Goal: Task Accomplishment & Management: Use online tool/utility

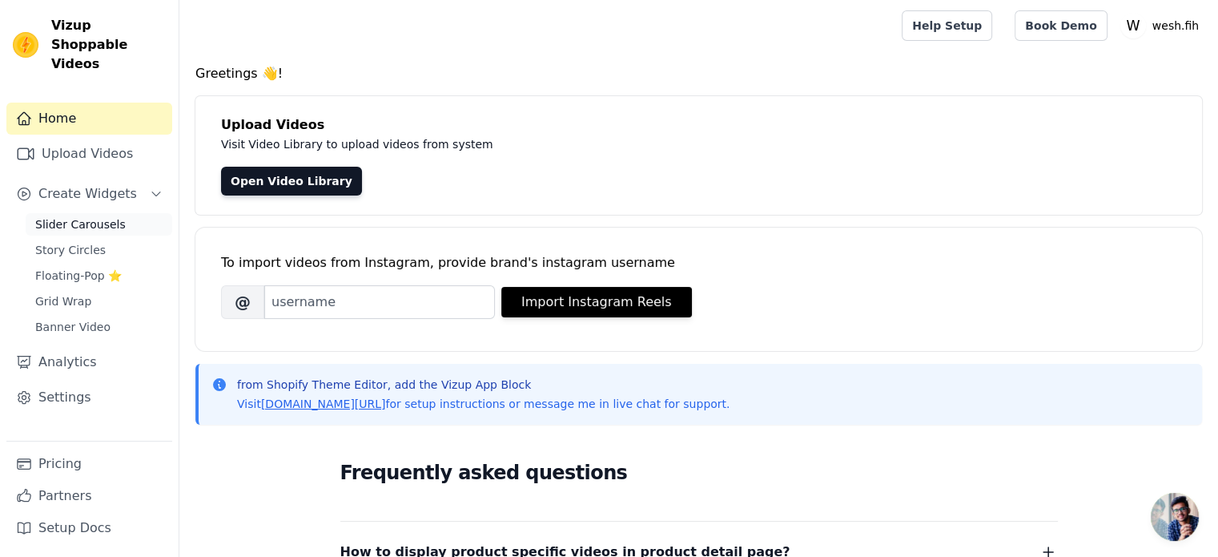
click at [120, 213] on link "Slider Carousels" at bounding box center [99, 224] width 147 height 22
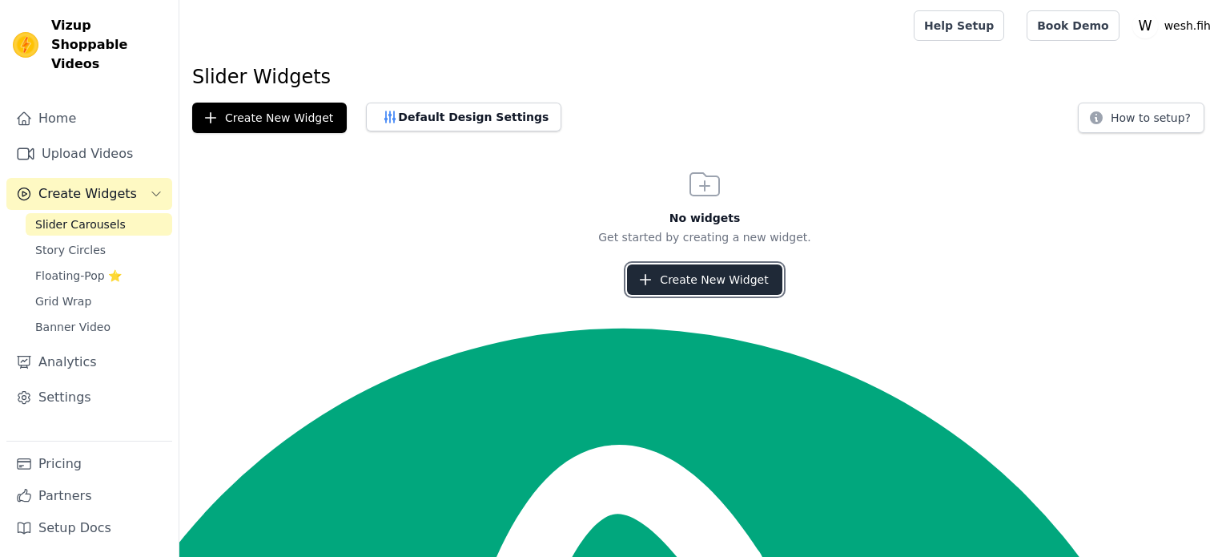
click at [685, 285] on button "Create New Widget" at bounding box center [704, 279] width 155 height 30
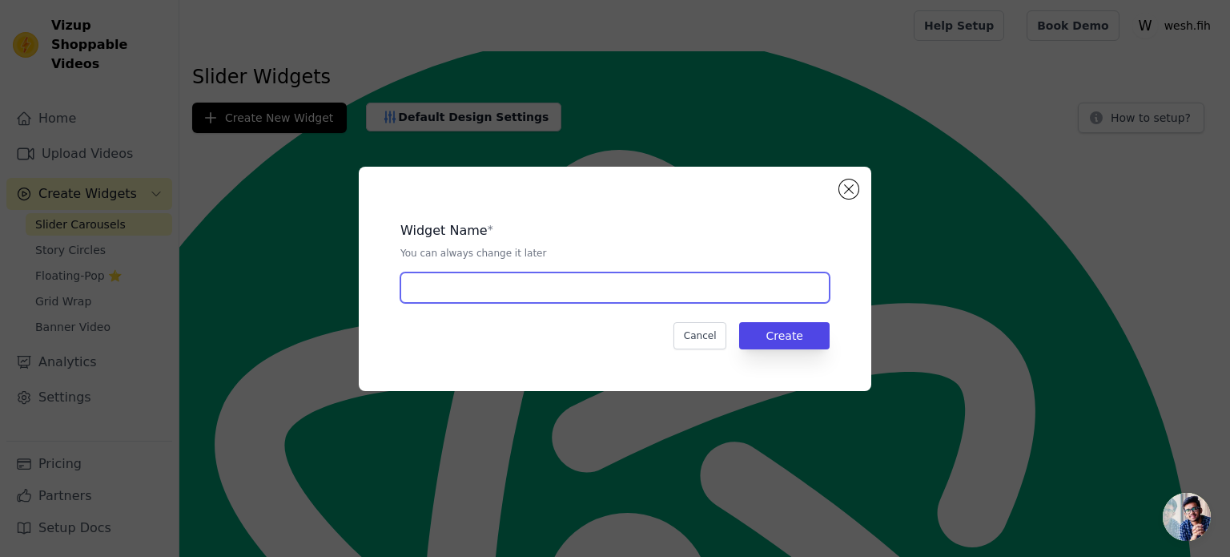
click at [685, 285] on input "text" at bounding box center [614, 287] width 429 height 30
type input "Wesh.fih"
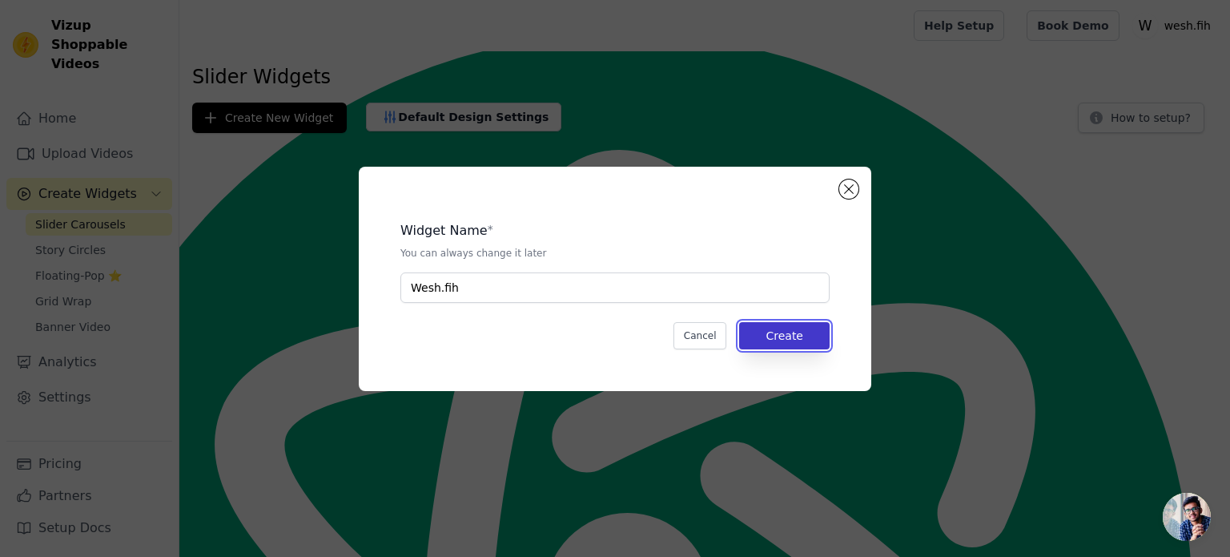
click at [771, 340] on button "Create" at bounding box center [784, 335] width 91 height 27
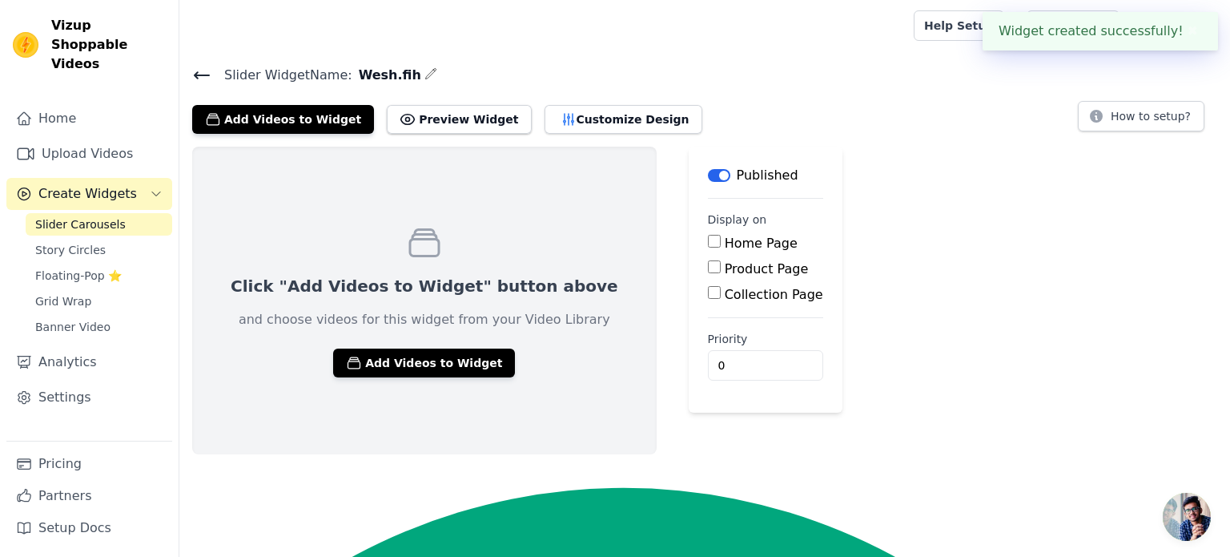
click at [725, 243] on label "Home Page" at bounding box center [761, 242] width 73 height 15
click at [708, 243] on input "Home Page" at bounding box center [714, 241] width 13 height 13
checkbox input "true"
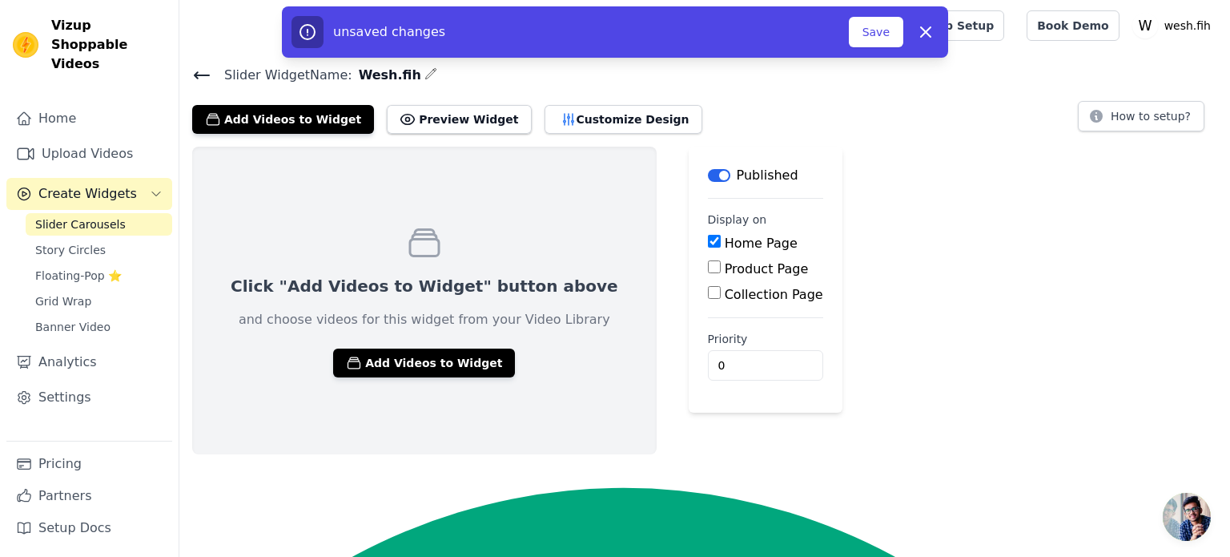
click at [725, 266] on label "Product Page" at bounding box center [767, 268] width 84 height 15
click at [708, 266] on input "Product Page" at bounding box center [714, 266] width 13 height 13
checkbox input "true"
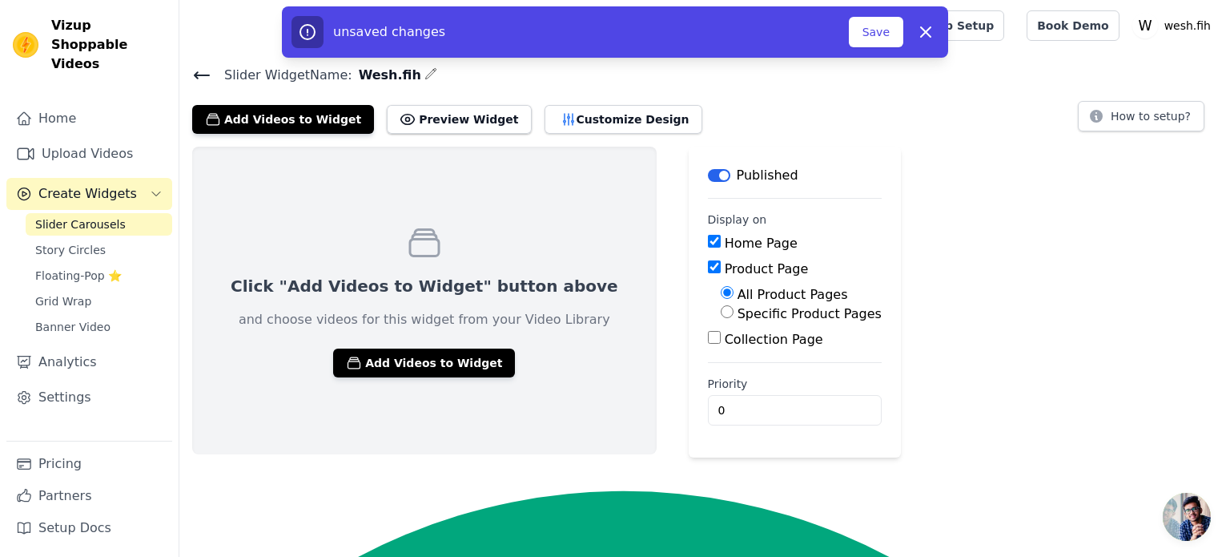
click at [708, 332] on input "Collection Page" at bounding box center [714, 337] width 13 height 13
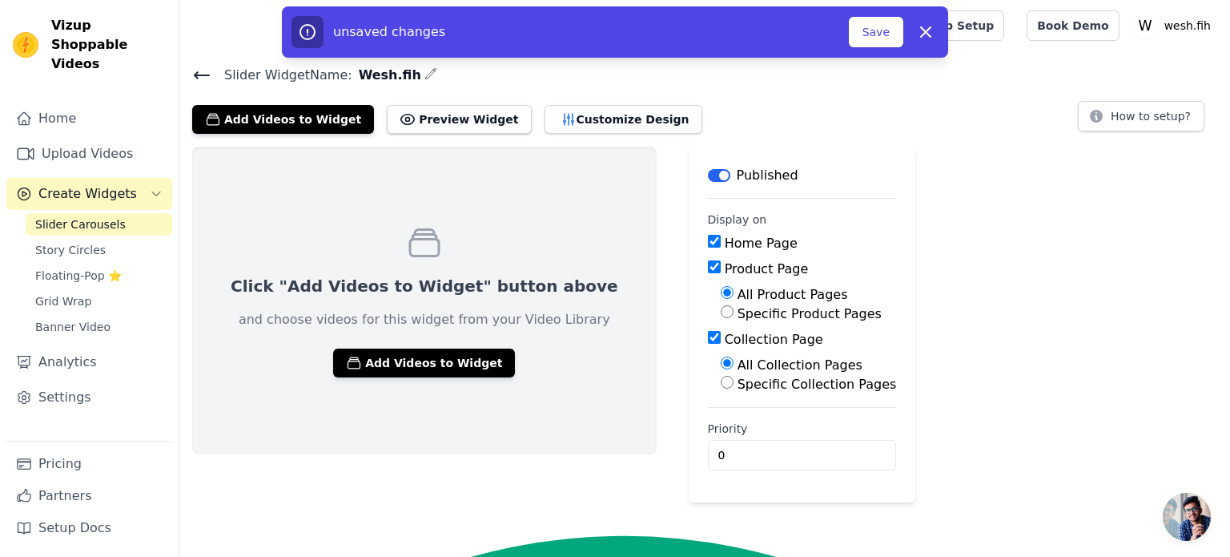
click at [708, 335] on input "Collection Page" at bounding box center [714, 337] width 13 height 13
checkbox input "false"
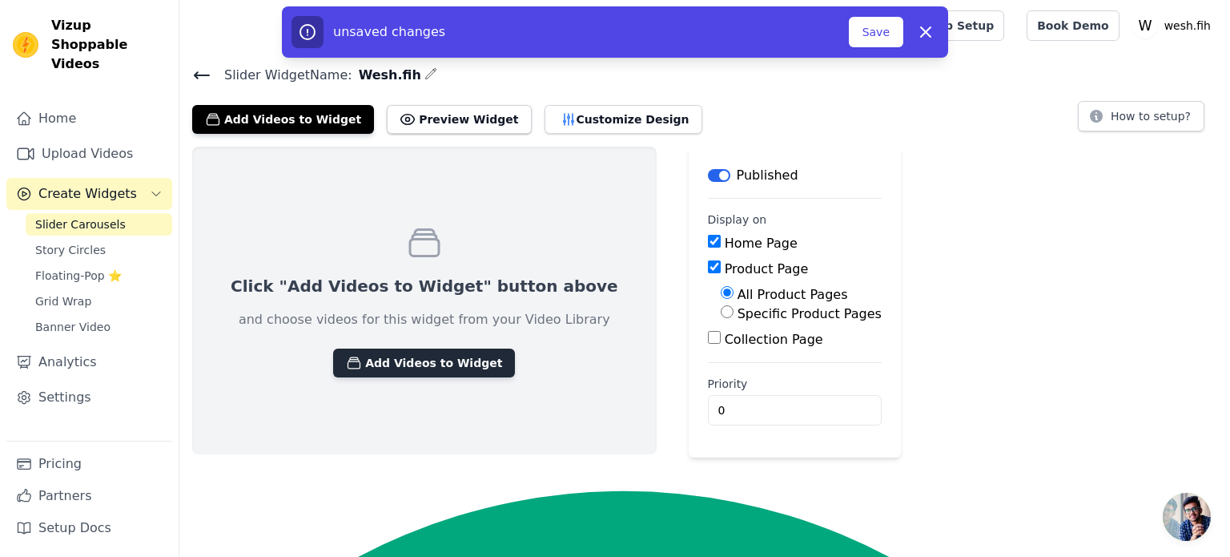
click at [404, 371] on button "Add Videos to Widget" at bounding box center [424, 362] width 182 height 29
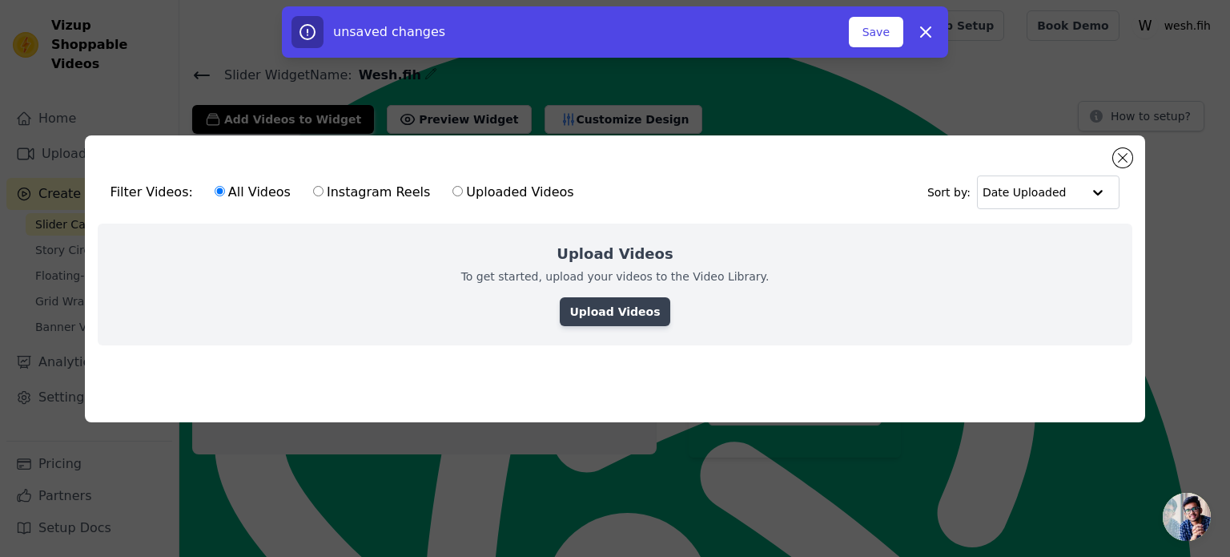
click at [622, 308] on link "Upload Videos" at bounding box center [615, 311] width 110 height 29
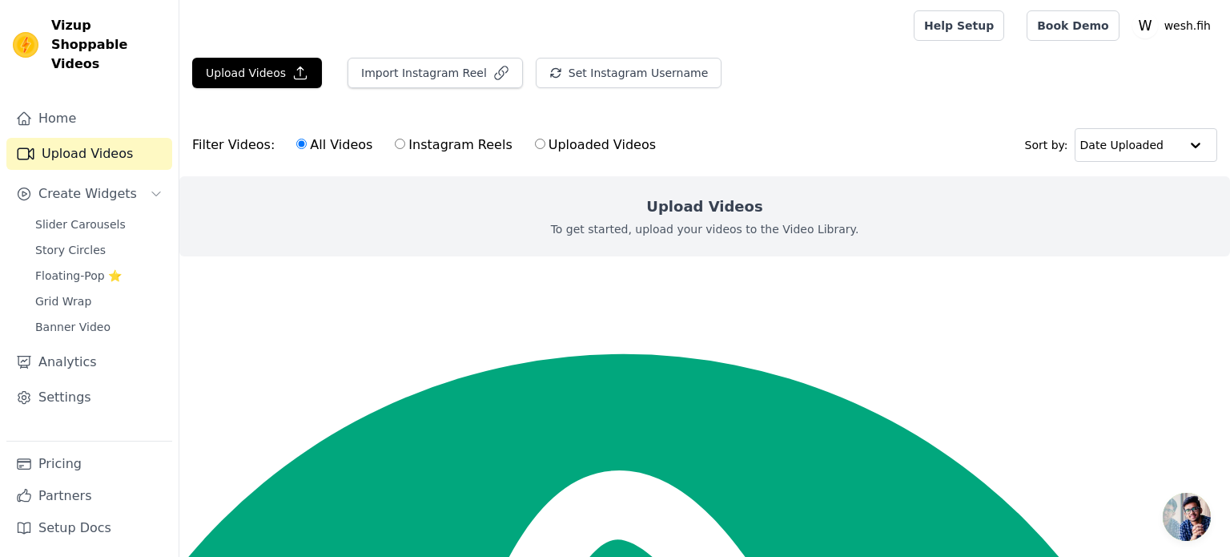
click at [538, 218] on div "Upload Videos To get started, upload your videos to the Video Library." at bounding box center [704, 216] width 1051 height 80
click at [273, 72] on button "Upload Videos" at bounding box center [257, 73] width 130 height 30
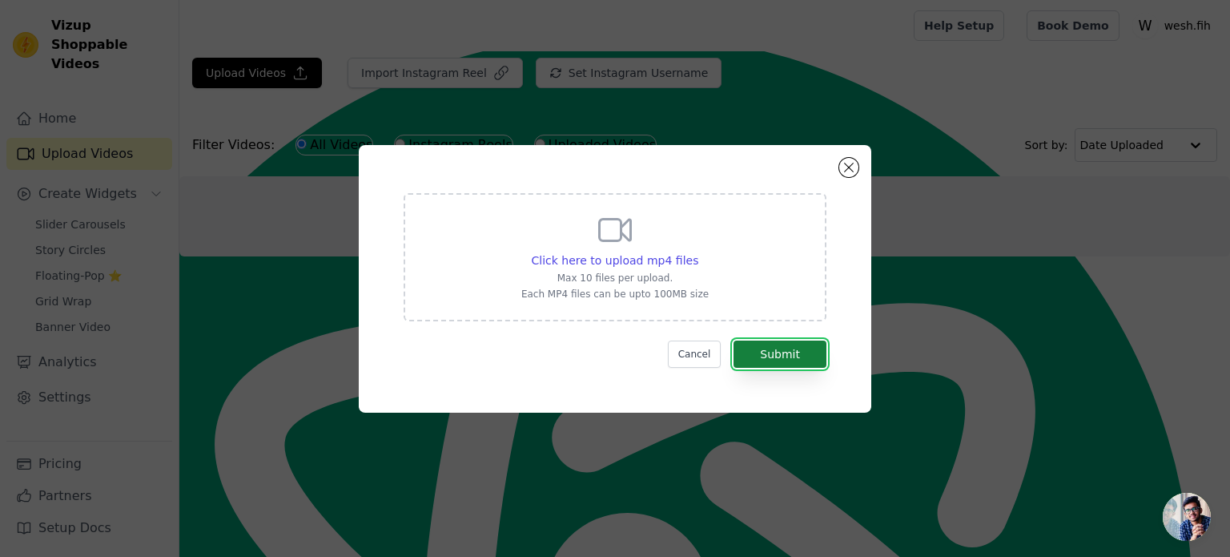
click at [758, 347] on button "Submit" at bounding box center [780, 353] width 93 height 27
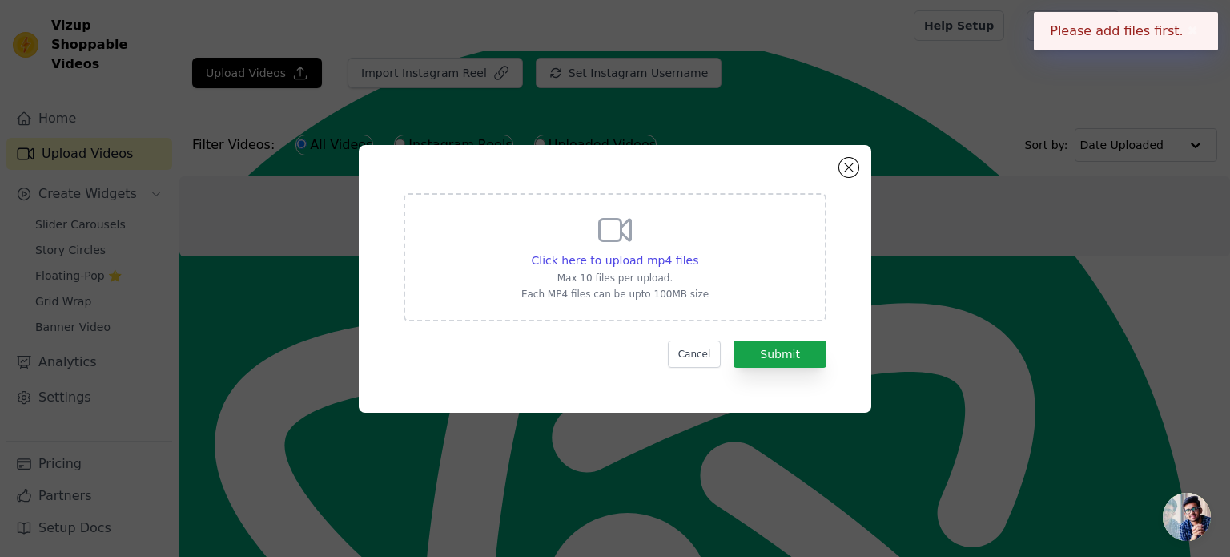
click at [650, 273] on p "Max 10 files per upload." at bounding box center [614, 278] width 187 height 13
click at [698, 252] on input "Click here to upload mp4 files Max 10 files per upload. Each MP4 files can be u…" at bounding box center [698, 252] width 1 height 1
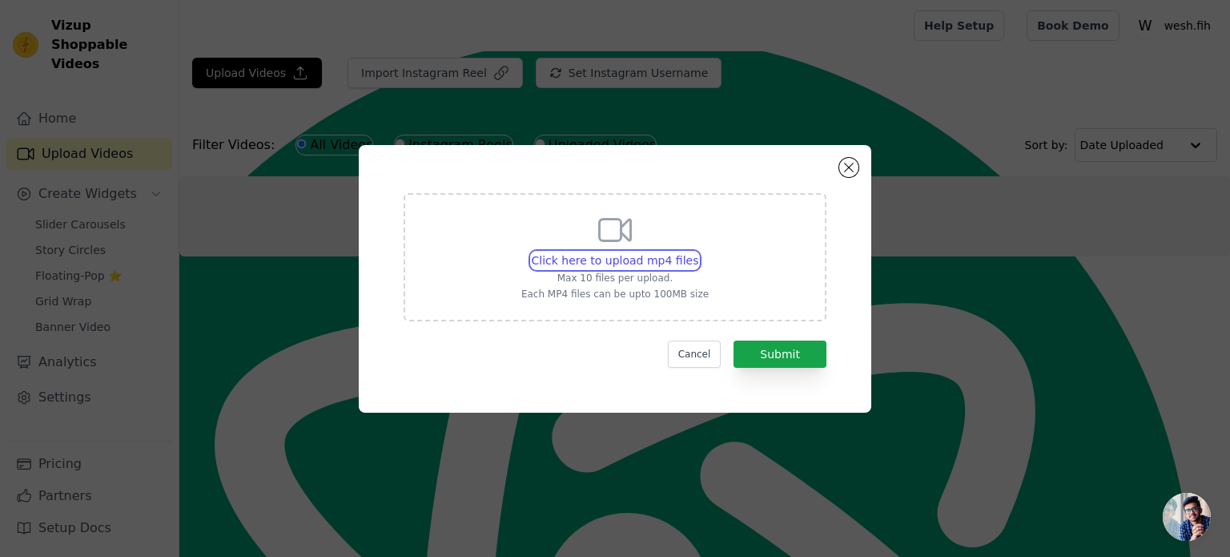
type input "C:\fakepath\WhatsApp Video 2025-08-26 at 12.58.57 PM.mp4"
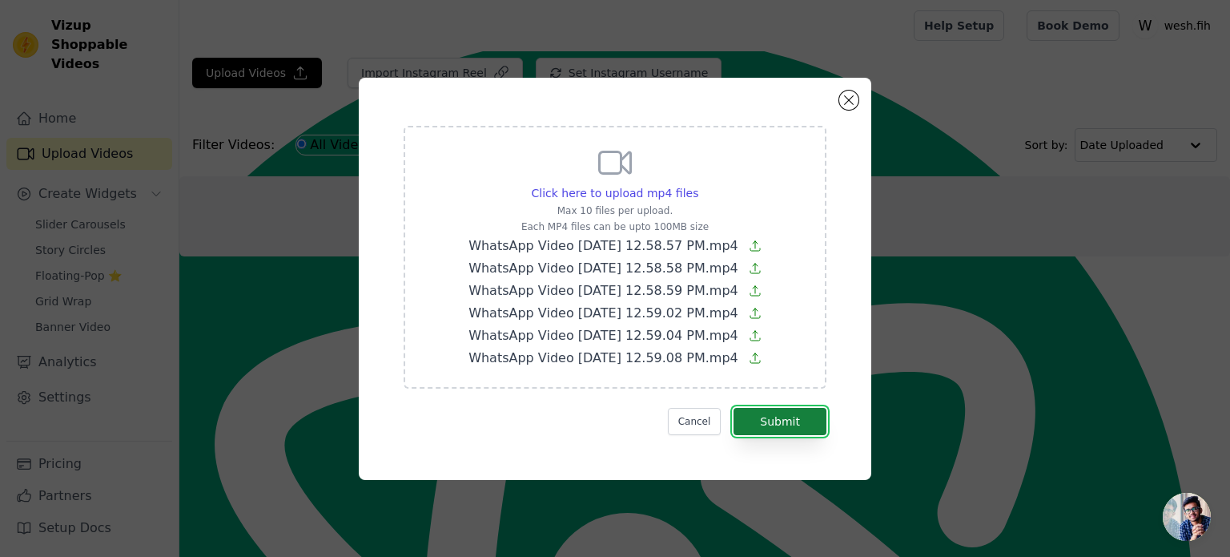
click at [769, 418] on button "Submit" at bounding box center [780, 421] width 93 height 27
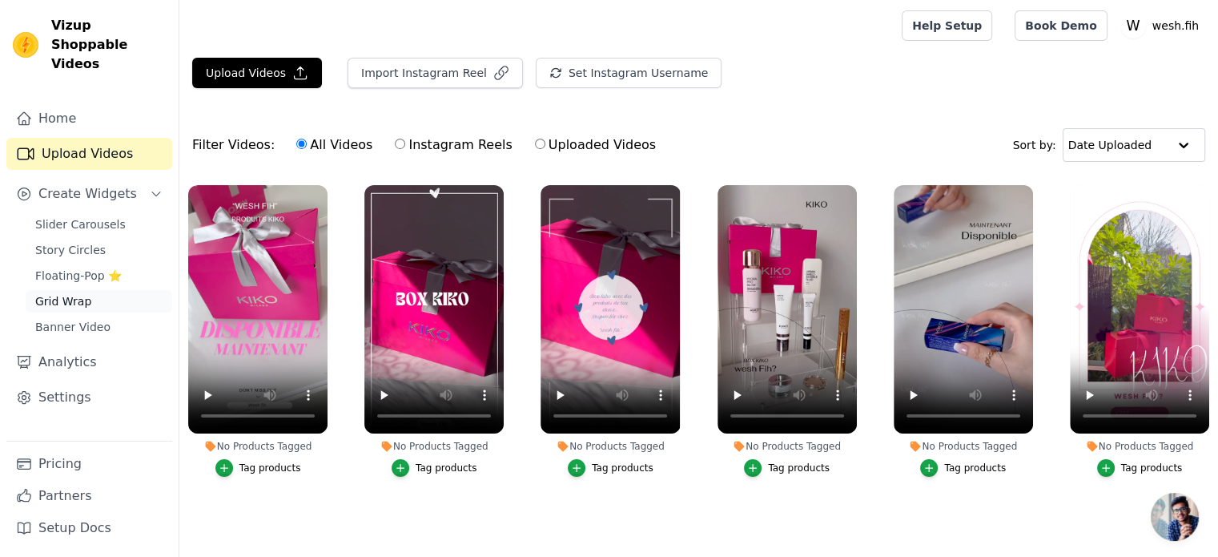
click at [64, 293] on span "Grid Wrap" at bounding box center [63, 301] width 56 height 16
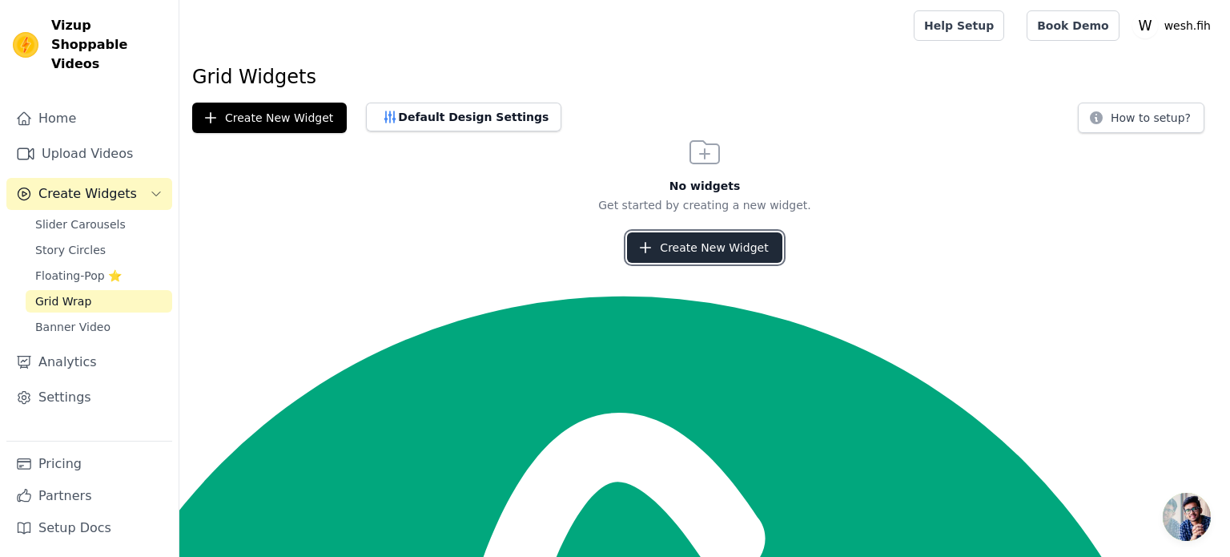
click at [706, 256] on button "Create New Widget" at bounding box center [704, 247] width 155 height 30
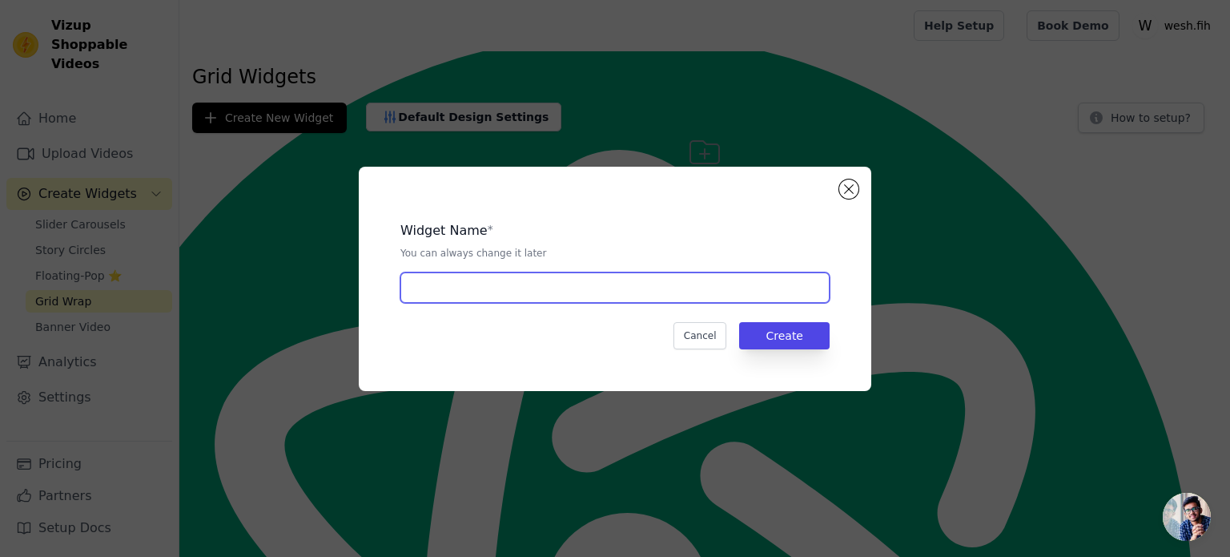
click at [637, 288] on input "text" at bounding box center [614, 287] width 429 height 30
type input "wesh.fih"
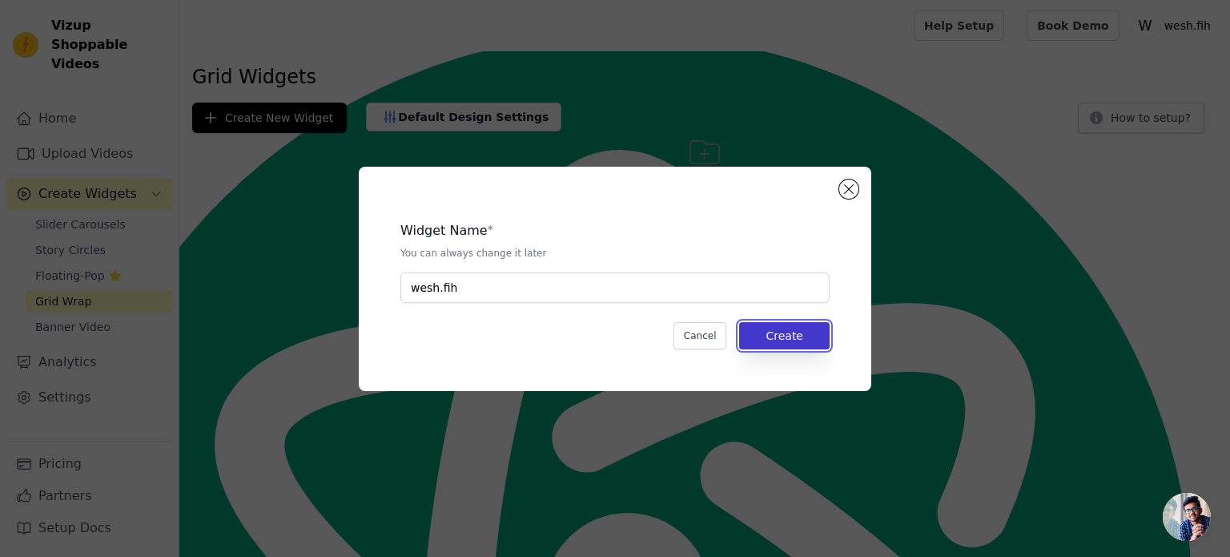
click at [791, 331] on button "Create" at bounding box center [784, 335] width 91 height 27
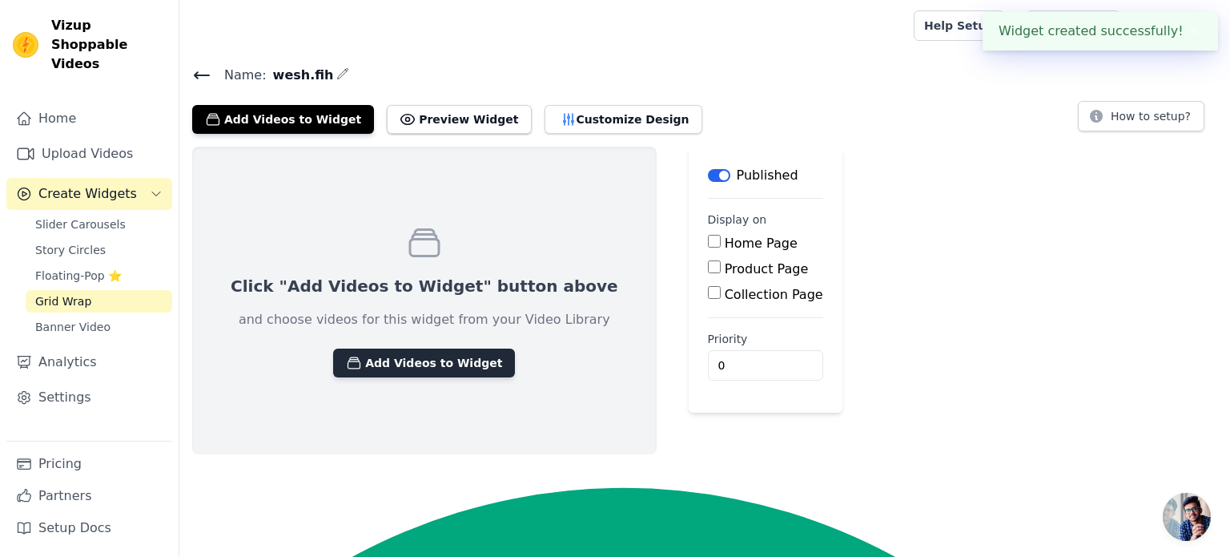
click at [346, 367] on icon "button" at bounding box center [354, 363] width 16 height 16
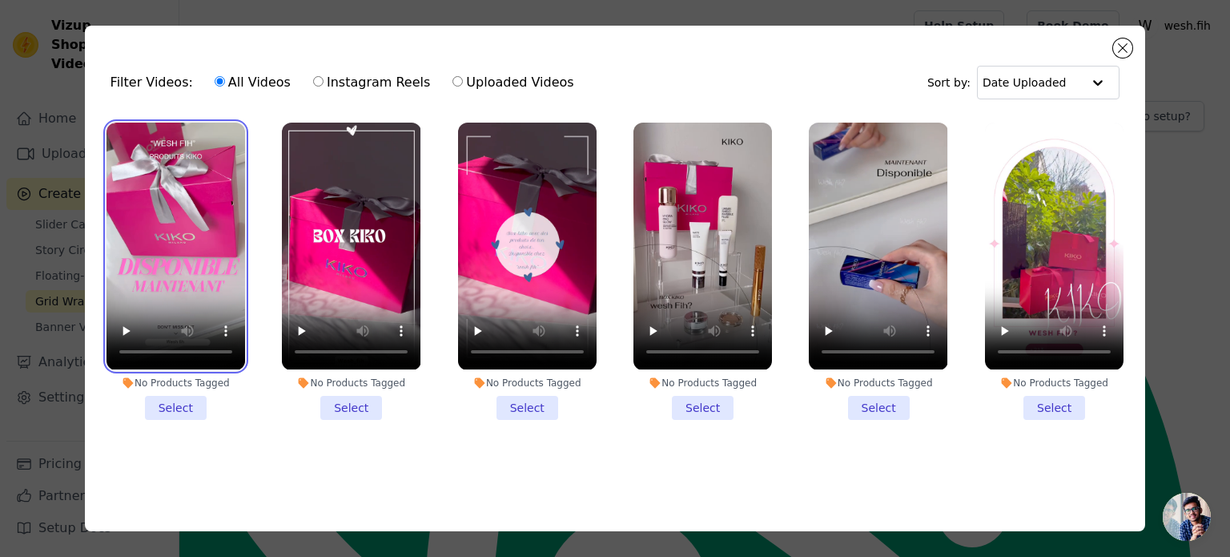
click at [226, 303] on video at bounding box center [176, 246] width 139 height 247
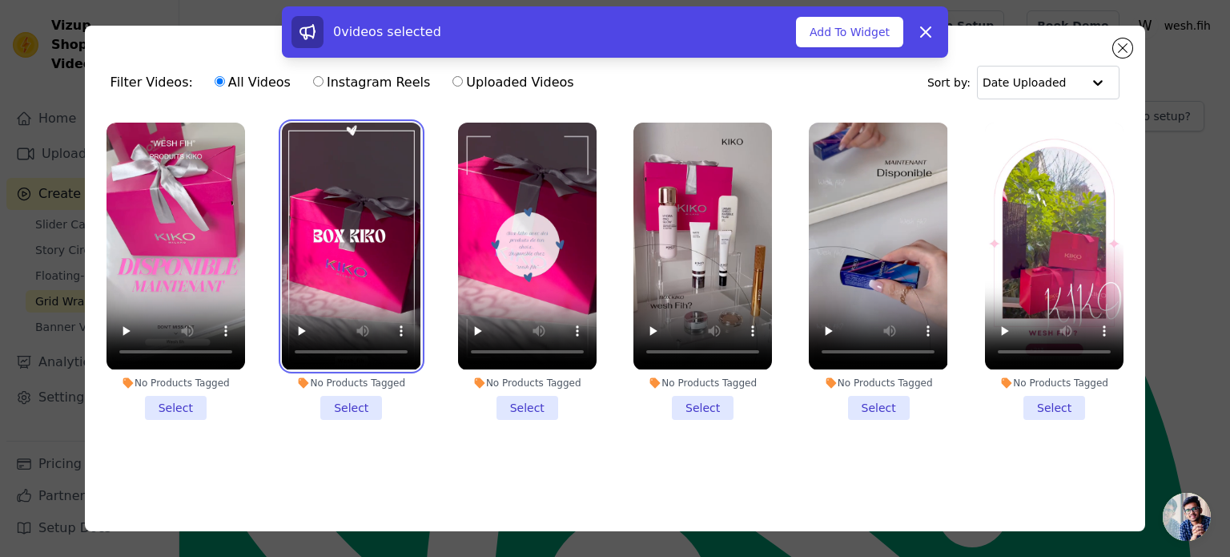
click at [330, 280] on video at bounding box center [351, 246] width 139 height 247
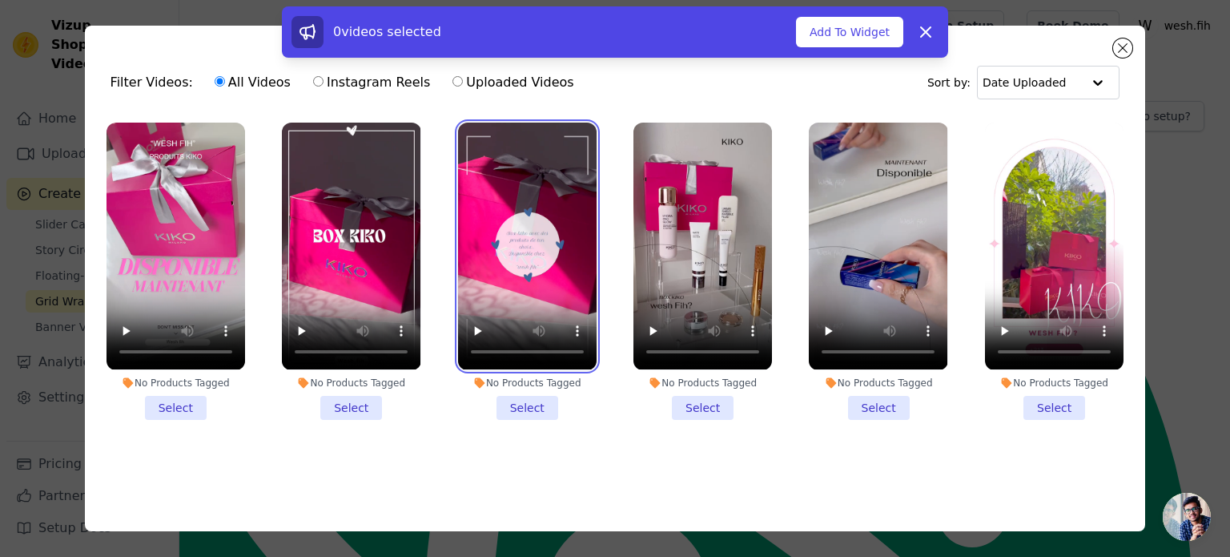
click at [482, 270] on video at bounding box center [527, 246] width 139 height 247
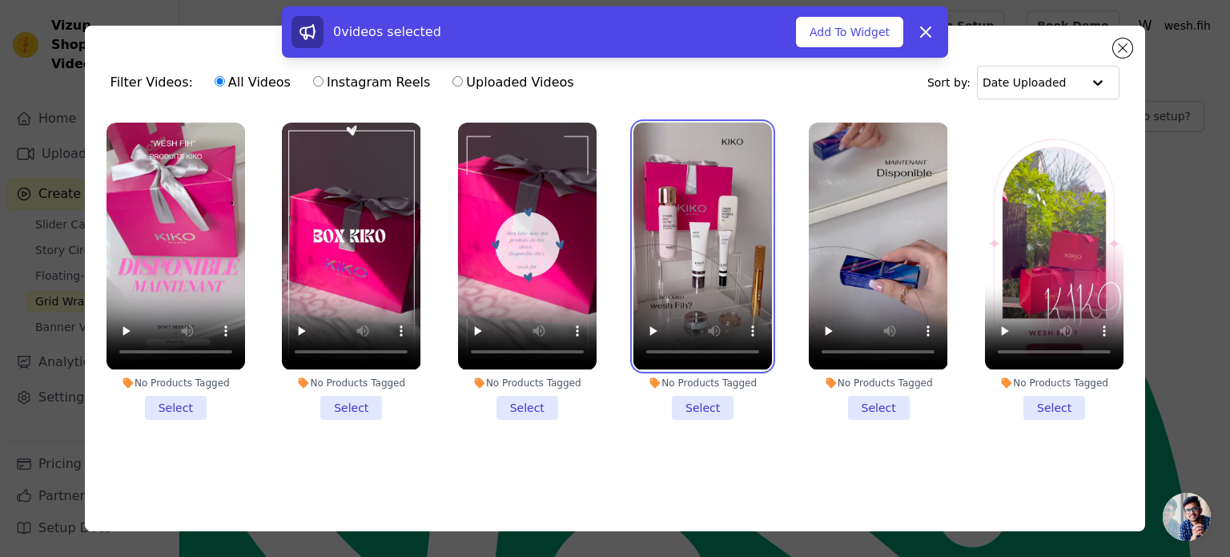
click at [636, 268] on video at bounding box center [703, 246] width 139 height 247
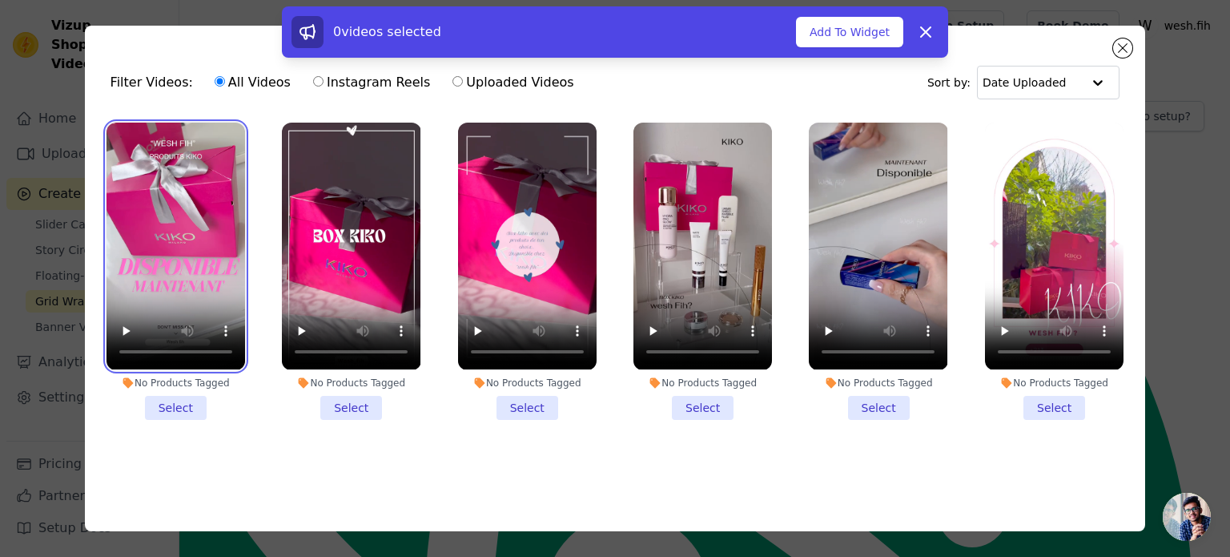
click at [199, 238] on video at bounding box center [176, 246] width 139 height 247
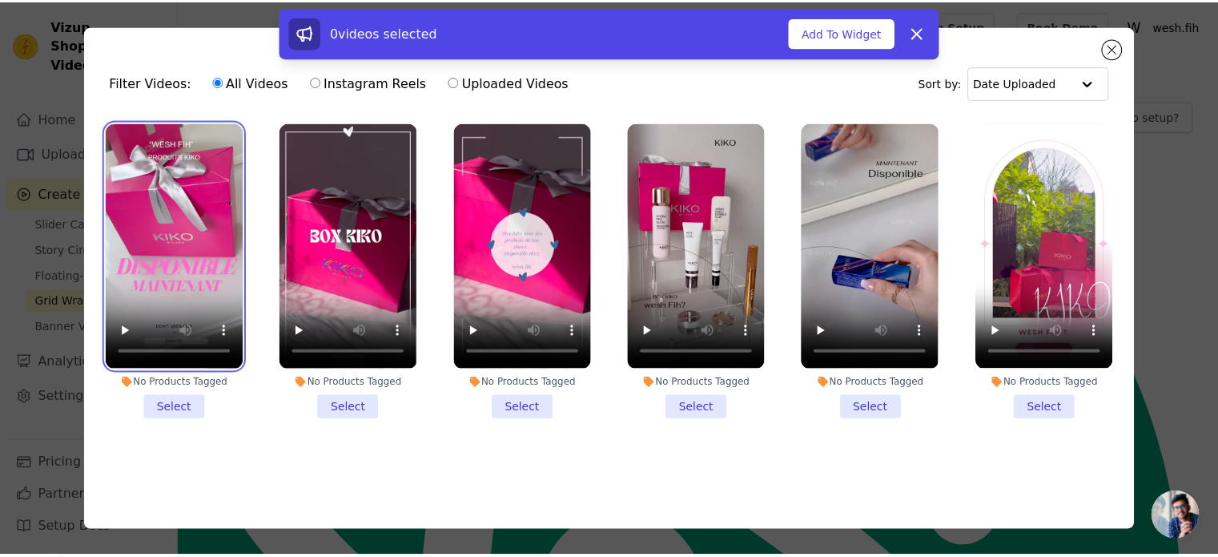
scroll to position [3, 0]
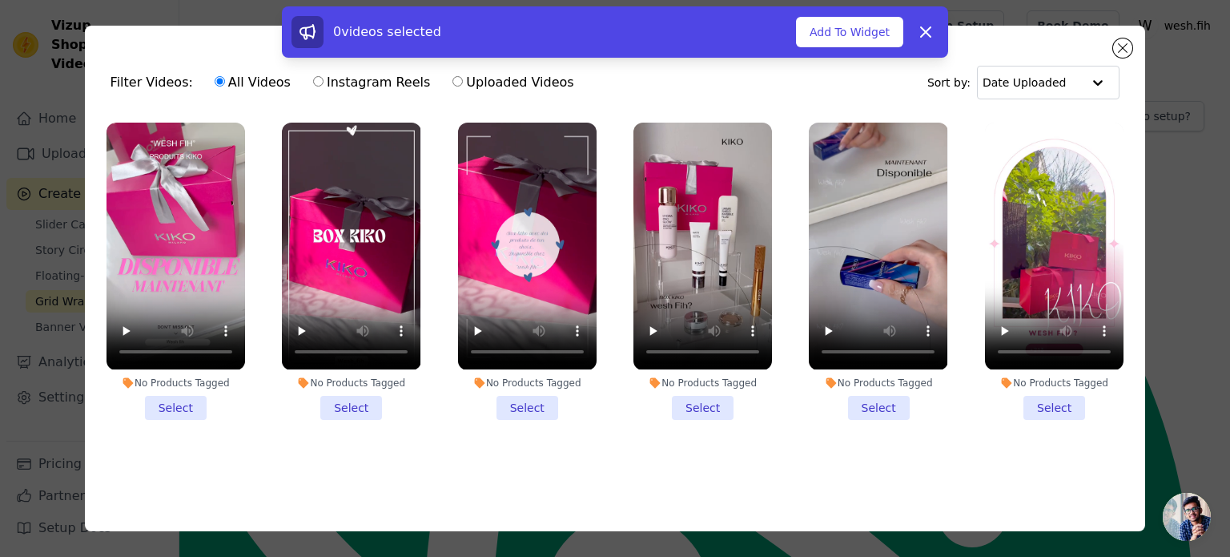
click at [182, 394] on li "No Products Tagged Select" at bounding box center [176, 271] width 139 height 296
click at [0, 0] on input "No Products Tagged Select" at bounding box center [0, 0] width 0 height 0
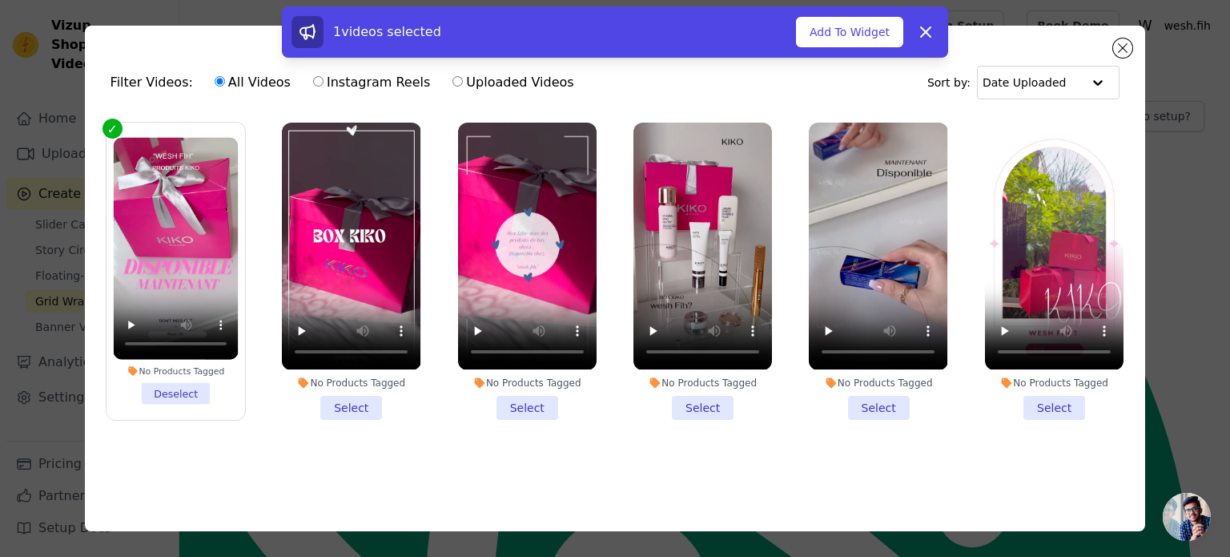
click at [339, 399] on li "No Products Tagged Select" at bounding box center [351, 271] width 139 height 296
click at [0, 0] on input "No Products Tagged Select" at bounding box center [0, 0] width 0 height 0
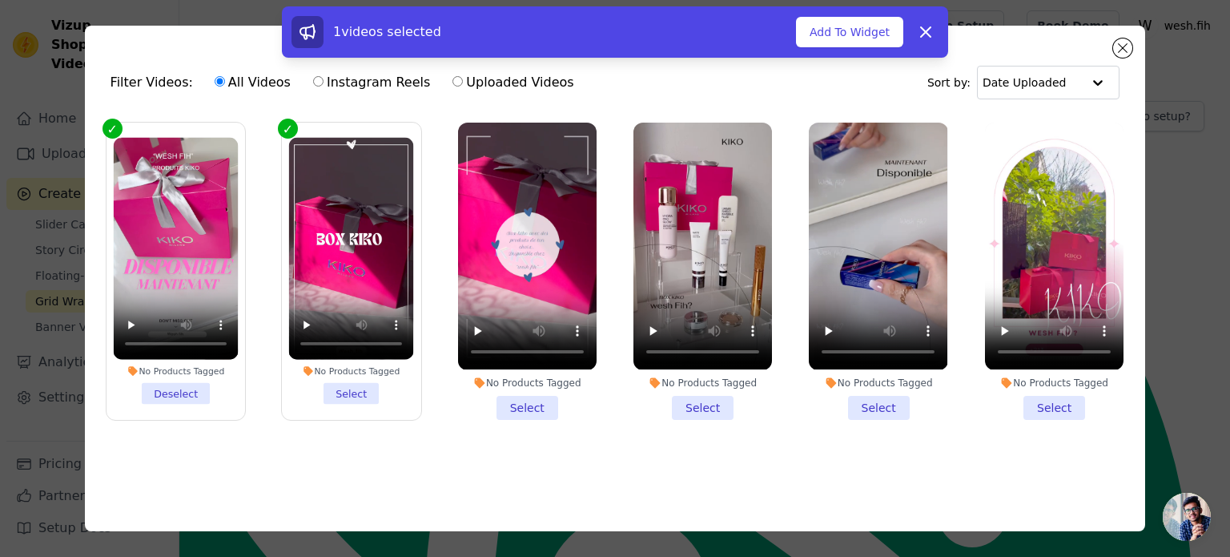
type textarea "Deselect"
click at [339, 399] on li "No Products Tagged Select" at bounding box center [351, 271] width 125 height 267
click at [0, 0] on input "No Products Tagged Select" at bounding box center [0, 0] width 0 height 0
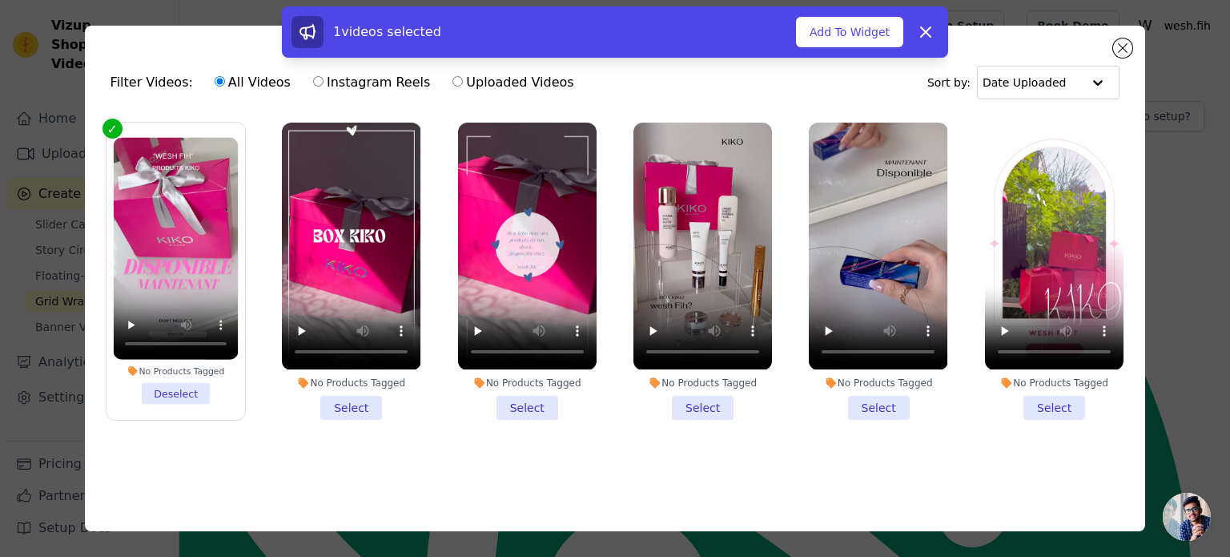
click at [349, 400] on li "No Products Tagged Select" at bounding box center [351, 271] width 139 height 296
click at [0, 0] on input "No Products Tagged Select" at bounding box center [0, 0] width 0 height 0
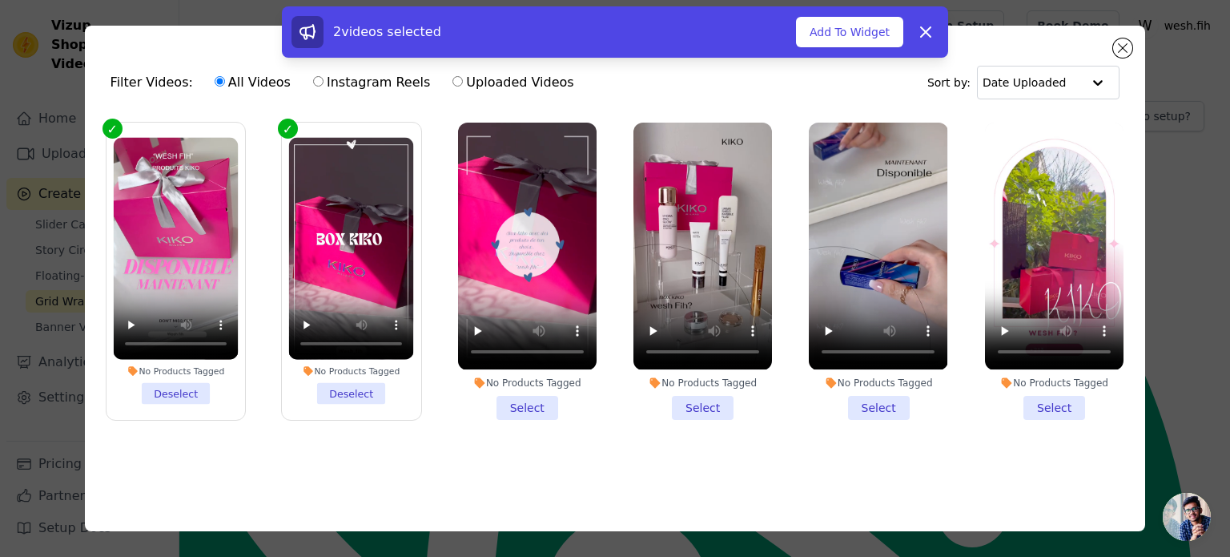
click at [523, 393] on li "No Products Tagged Select" at bounding box center [527, 271] width 139 height 296
click at [0, 0] on input "No Products Tagged Select" at bounding box center [0, 0] width 0 height 0
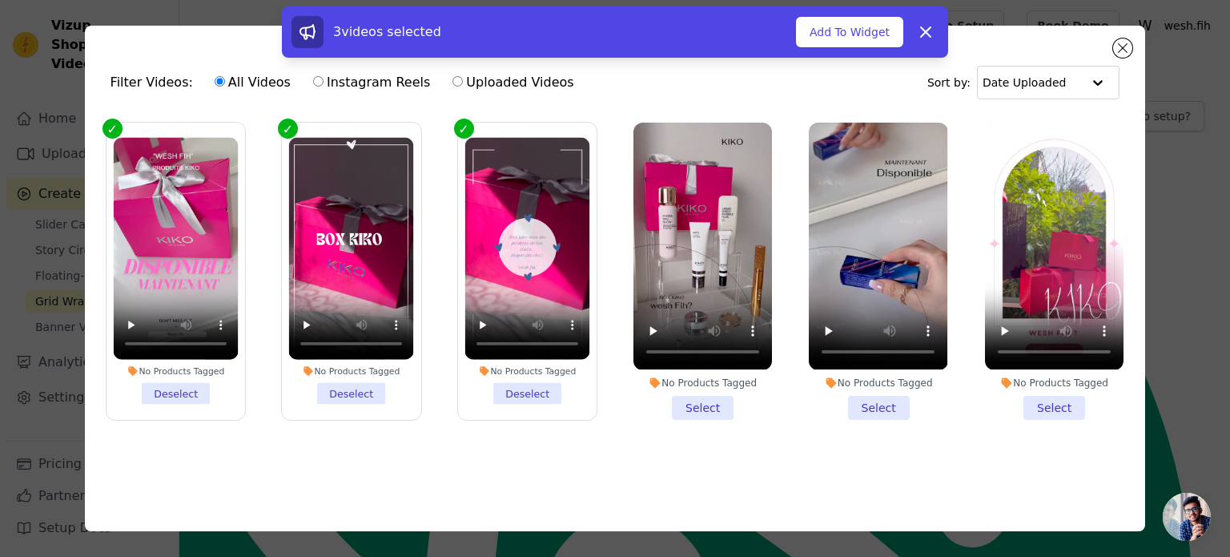
click at [691, 397] on li "No Products Tagged Select" at bounding box center [703, 271] width 139 height 296
click at [0, 0] on input "No Products Tagged Select" at bounding box center [0, 0] width 0 height 0
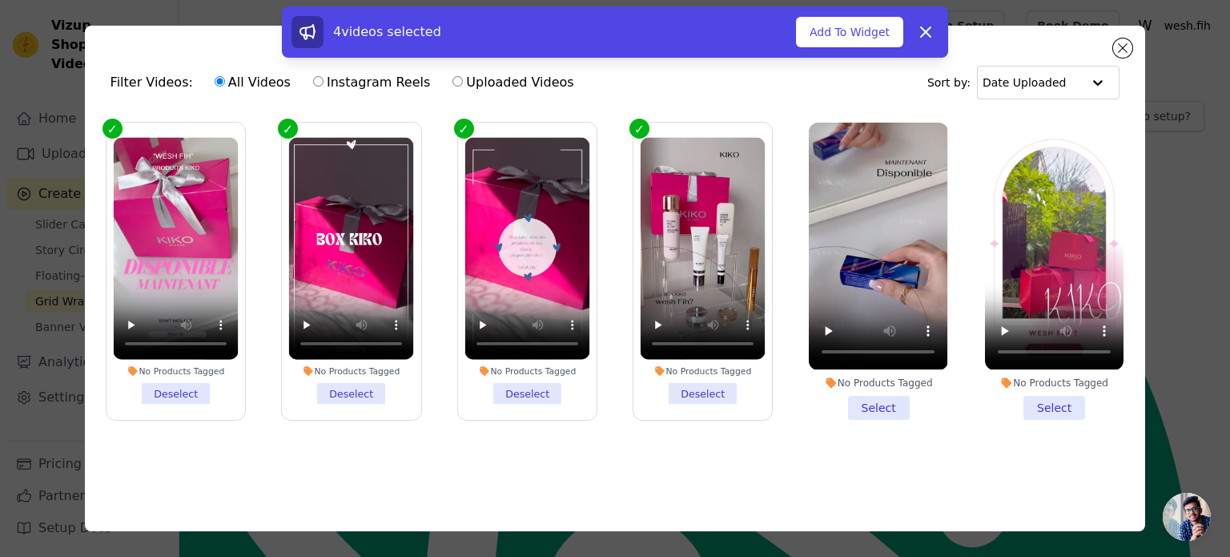
click at [850, 398] on li "No Products Tagged Select" at bounding box center [878, 271] width 139 height 296
click at [0, 0] on input "No Products Tagged Select" at bounding box center [0, 0] width 0 height 0
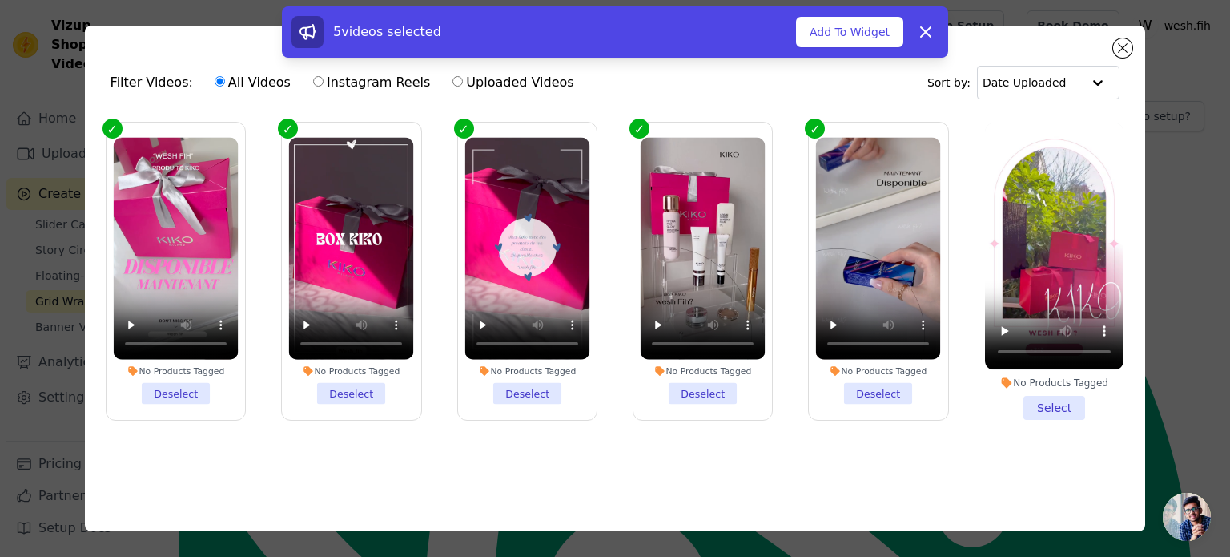
click at [1041, 403] on li "No Products Tagged Select" at bounding box center [1054, 271] width 139 height 296
click at [0, 0] on input "No Products Tagged Select" at bounding box center [0, 0] width 0 height 0
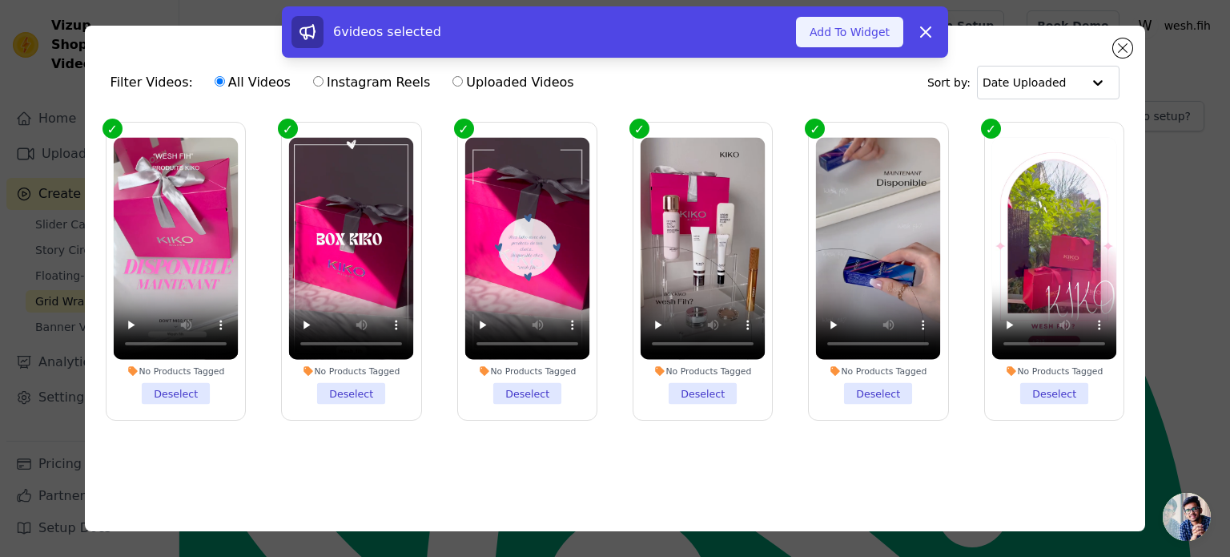
click at [869, 34] on button "Add To Widget" at bounding box center [849, 32] width 107 height 30
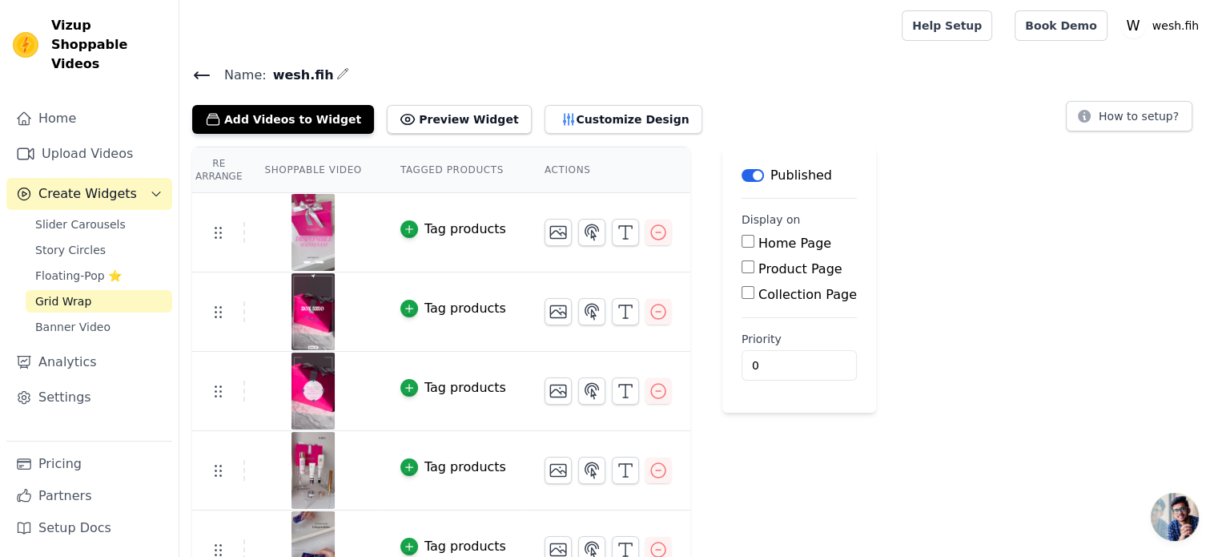
click at [742, 241] on input "Home Page" at bounding box center [748, 241] width 13 height 13
checkbox input "true"
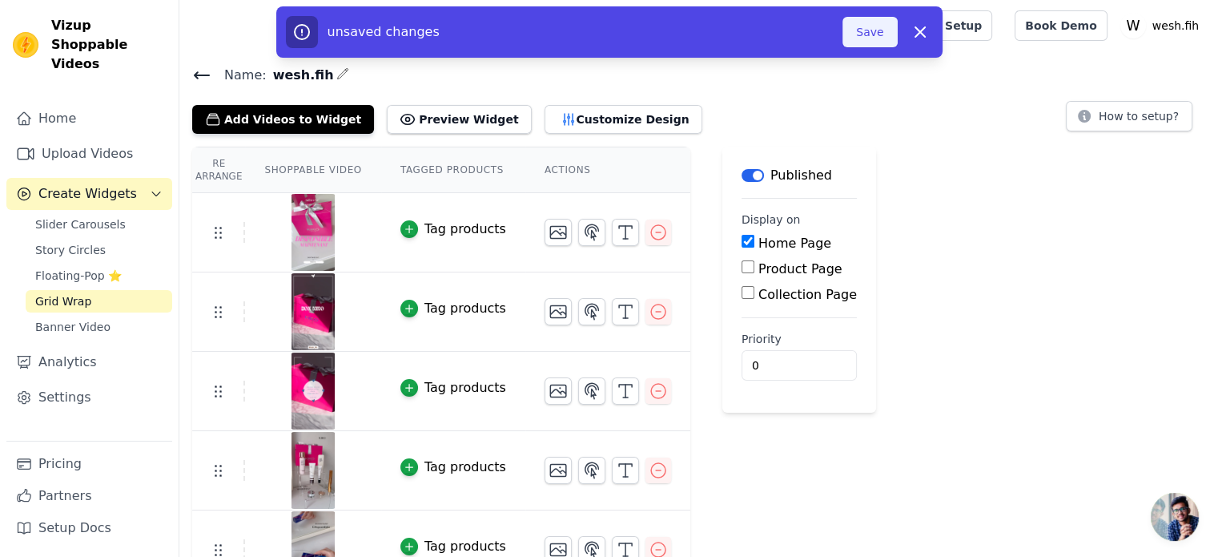
click at [877, 33] on button "Save" at bounding box center [870, 32] width 54 height 30
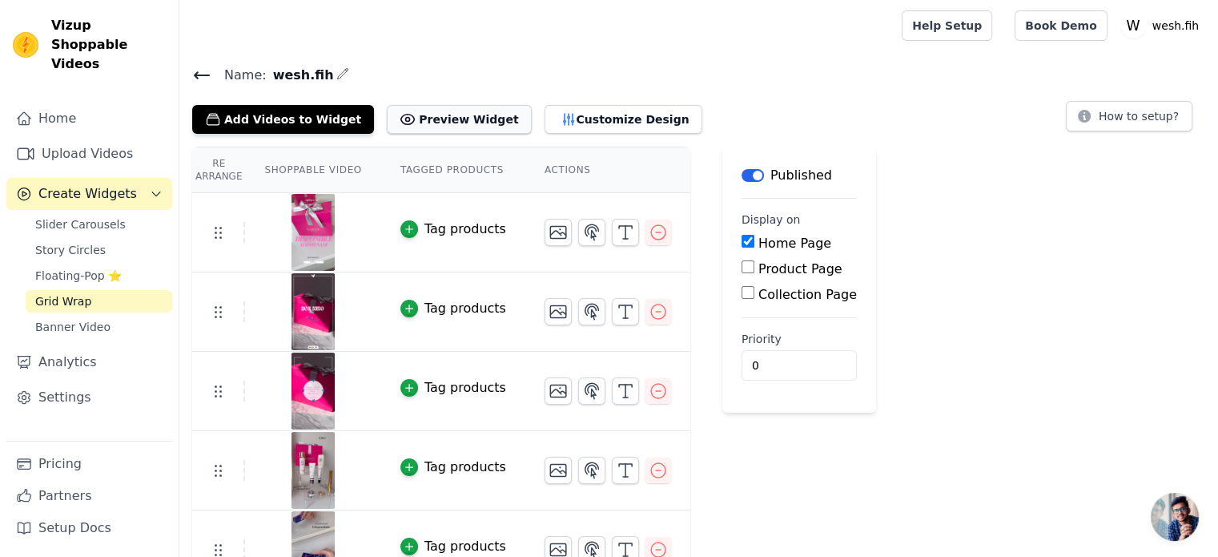
click at [455, 121] on button "Preview Widget" at bounding box center [459, 119] width 144 height 29
drag, startPoint x: 267, startPoint y: 77, endPoint x: 317, endPoint y: 76, distance: 50.5
click at [317, 76] on h4 "Name: wesh.fih" at bounding box center [698, 75] width 1013 height 22
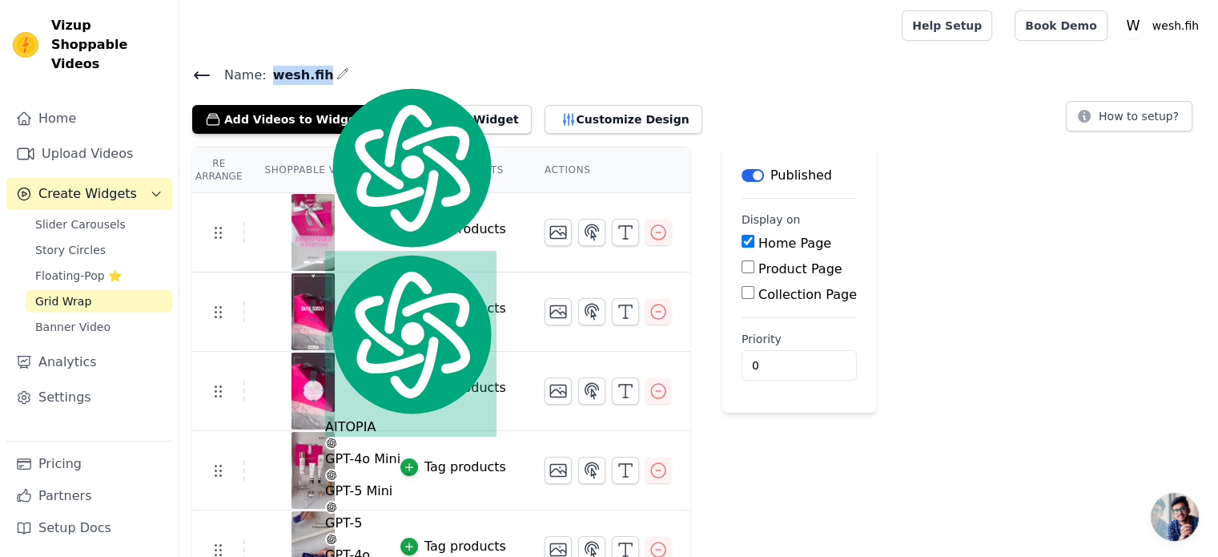
copy div "wesh.fih"
click at [762, 87] on div "Name: wesh.fih Add Videos to Widget Preview Widget Customize Design How to setu…" at bounding box center [698, 99] width 1039 height 70
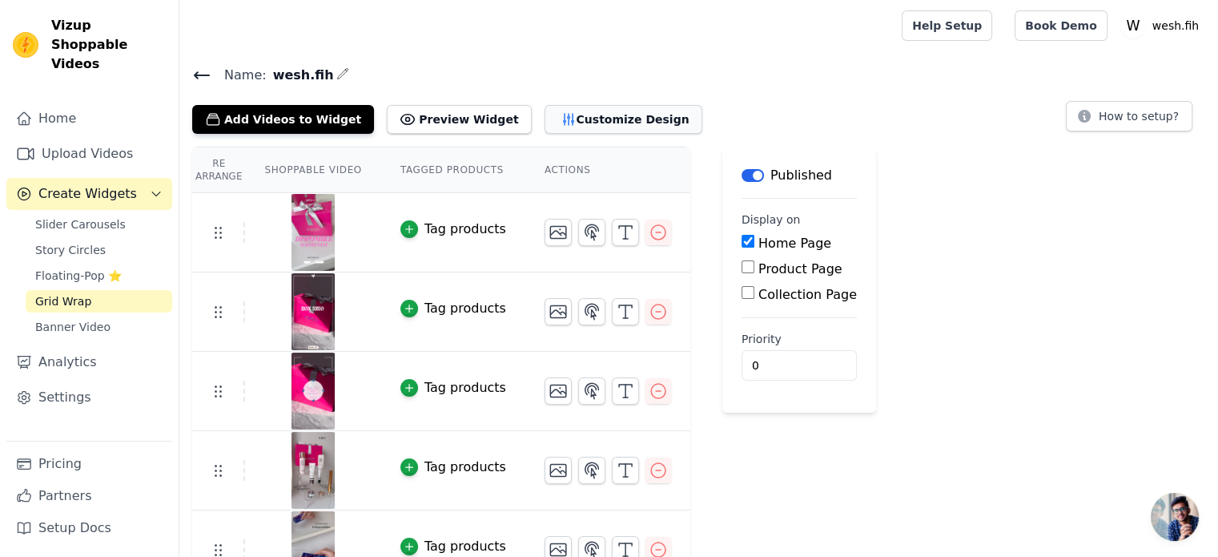
click at [586, 112] on button "Customize Design" at bounding box center [624, 119] width 158 height 29
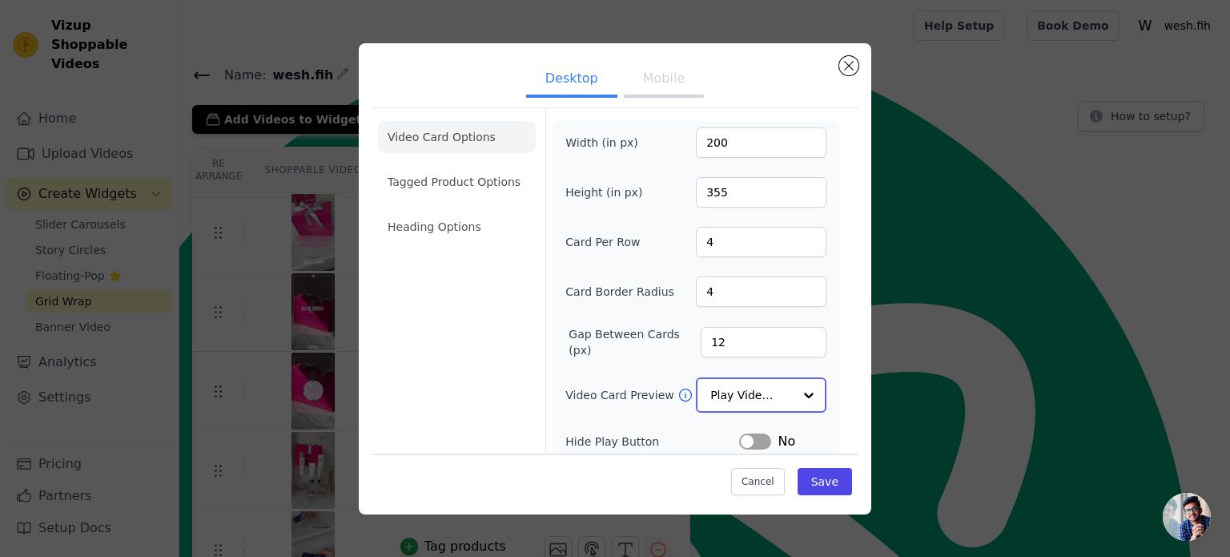
click at [758, 403] on input "Video Card Preview" at bounding box center [751, 395] width 83 height 32
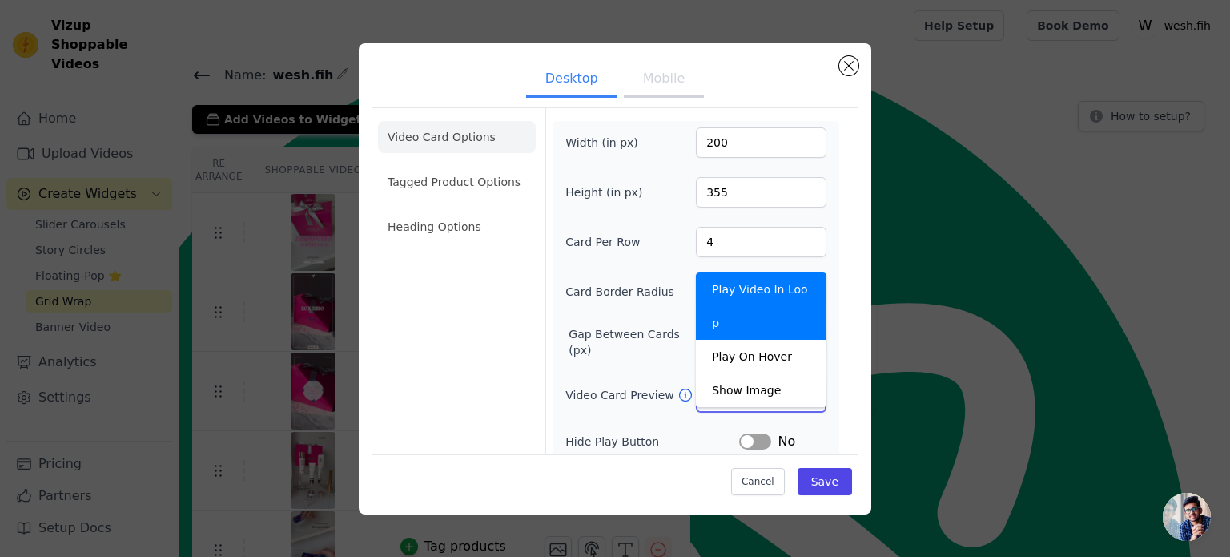
click at [758, 403] on input "Video Card Preview" at bounding box center [751, 395] width 83 height 32
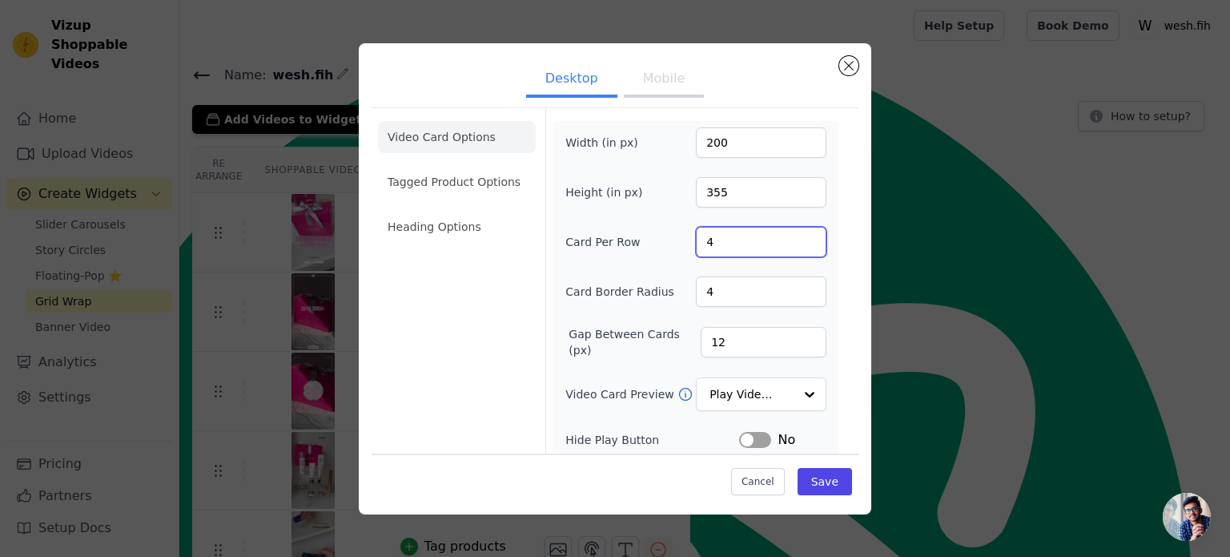
drag, startPoint x: 711, startPoint y: 252, endPoint x: 698, endPoint y: 253, distance: 12.9
click at [698, 253] on input "4" at bounding box center [761, 242] width 131 height 30
type input "6"
click at [471, 184] on li "Tagged Product Options" at bounding box center [457, 182] width 158 height 32
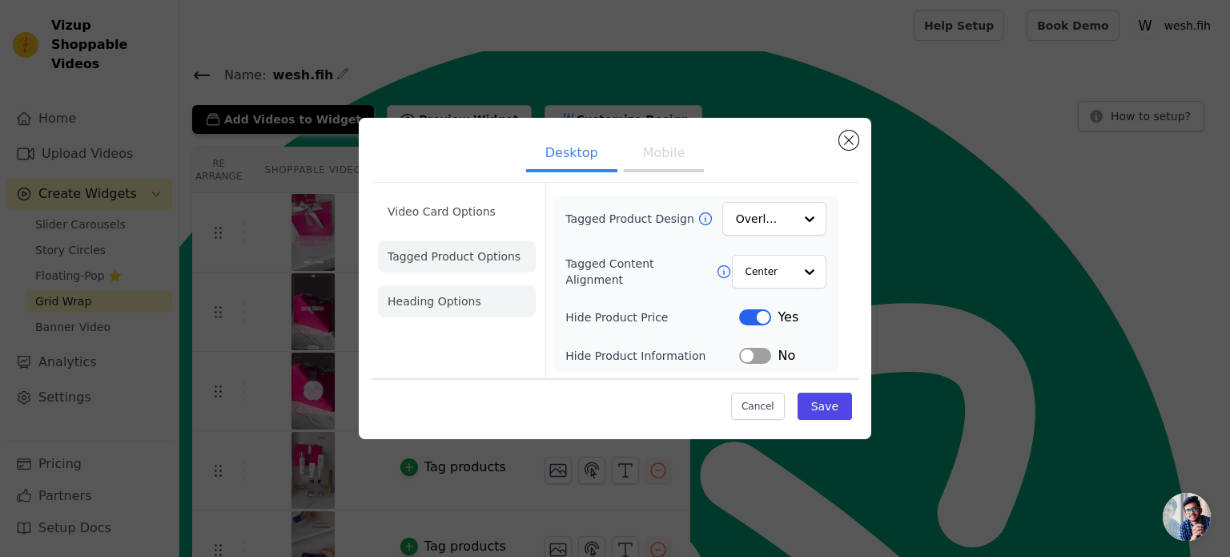
click at [451, 308] on li "Heading Options" at bounding box center [457, 301] width 158 height 32
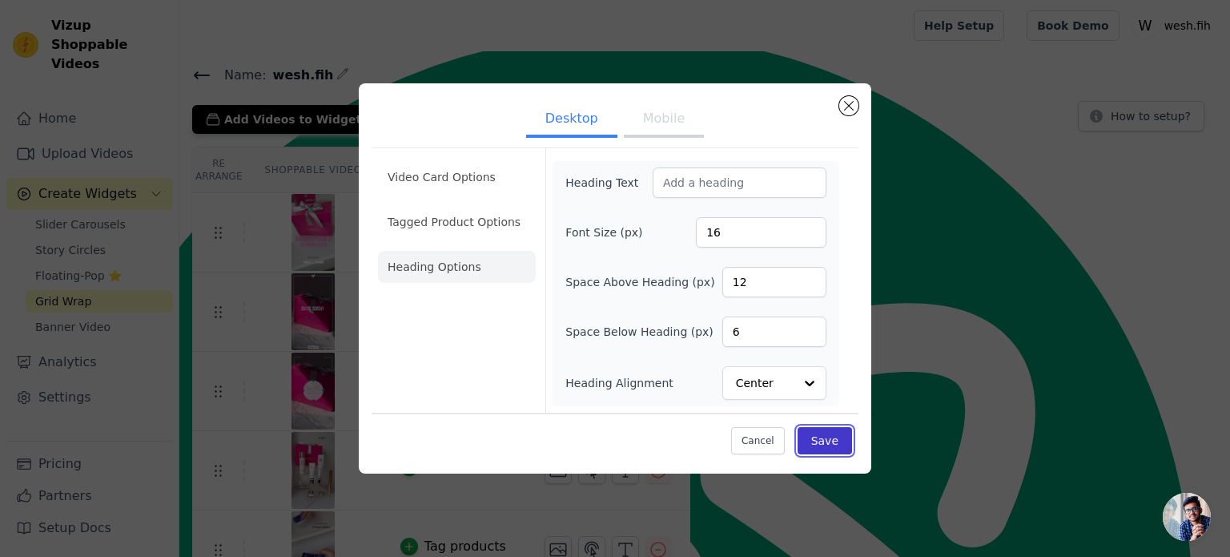
click at [820, 441] on button "Save" at bounding box center [825, 440] width 54 height 27
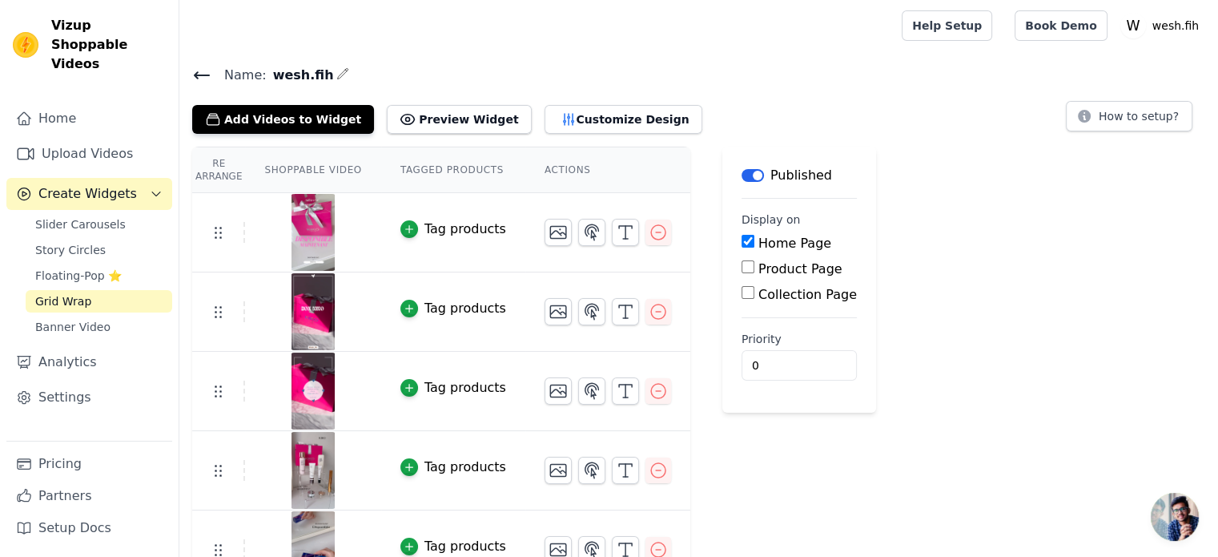
click at [69, 293] on span "Grid Wrap" at bounding box center [63, 301] width 56 height 16
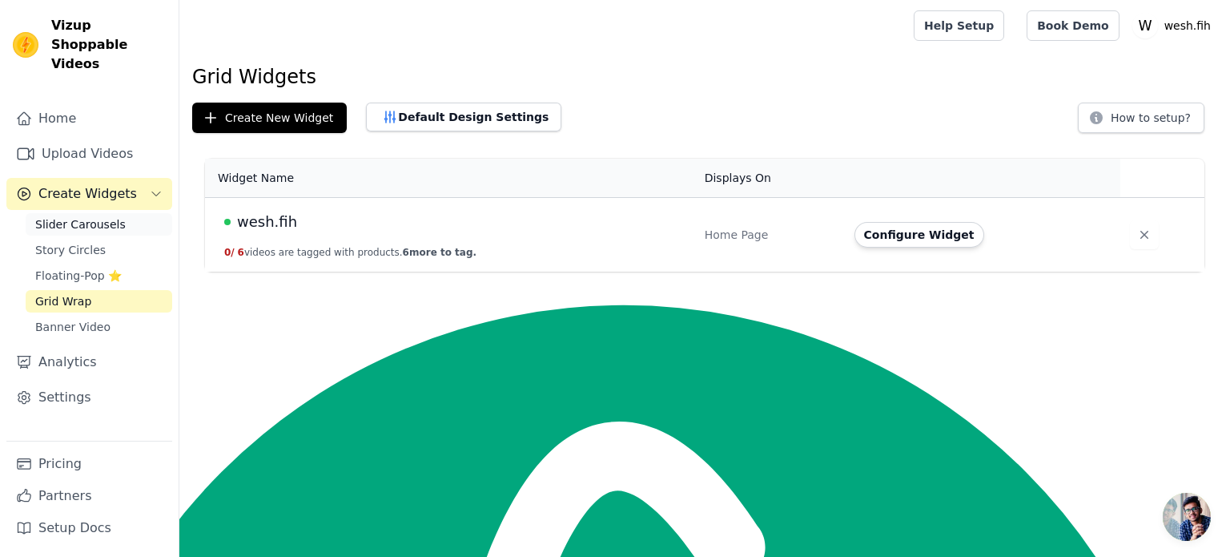
click at [74, 216] on span "Slider Carousels" at bounding box center [80, 224] width 91 height 16
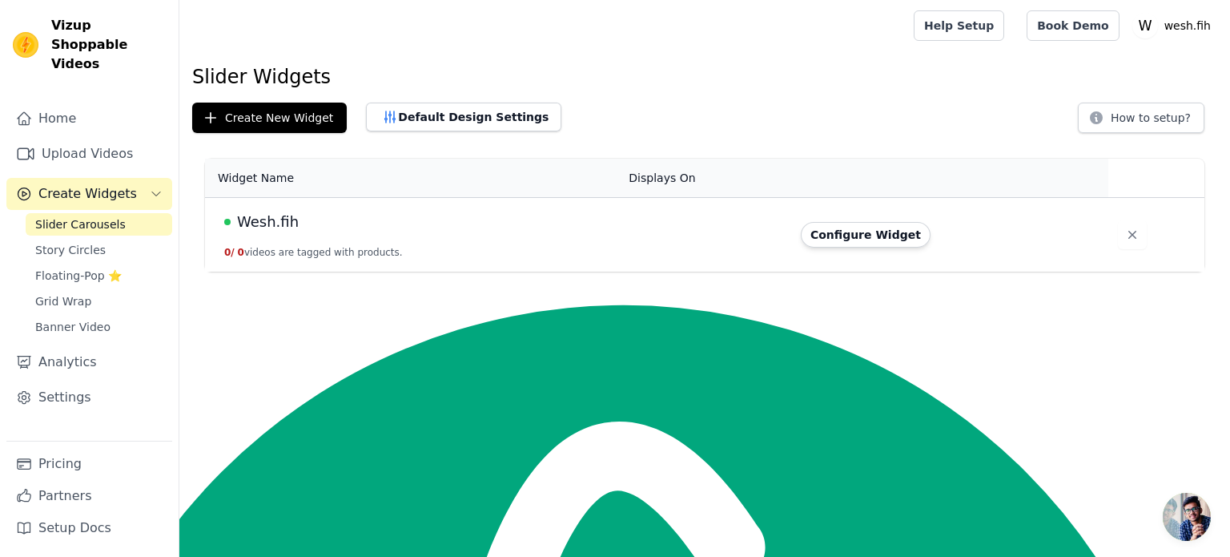
click at [271, 228] on span "Wesh.fih" at bounding box center [268, 222] width 62 height 22
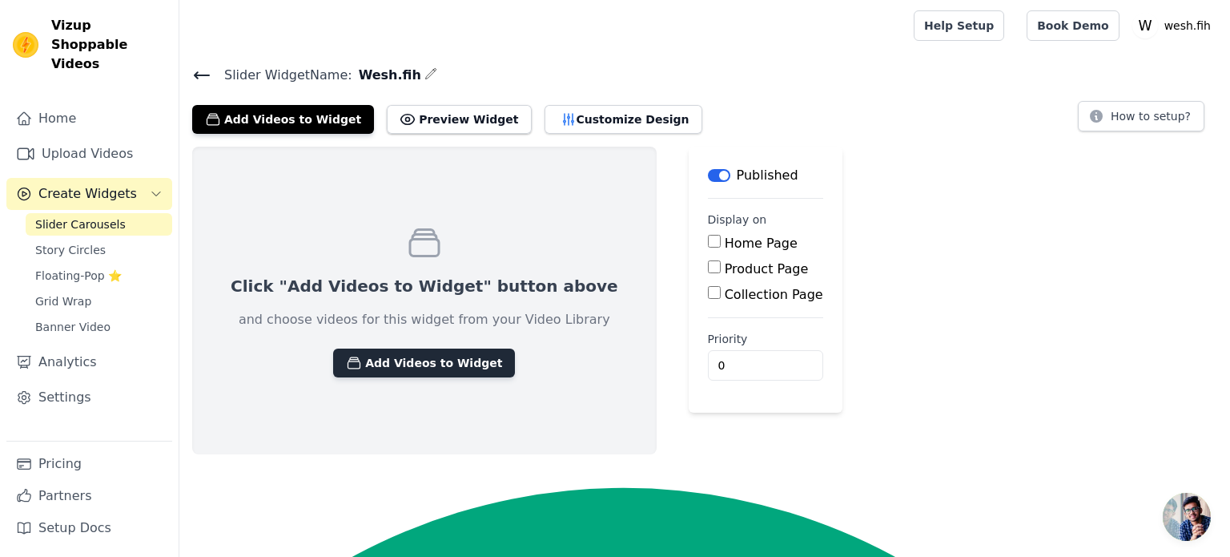
click at [379, 364] on button "Add Videos to Widget" at bounding box center [424, 362] width 182 height 29
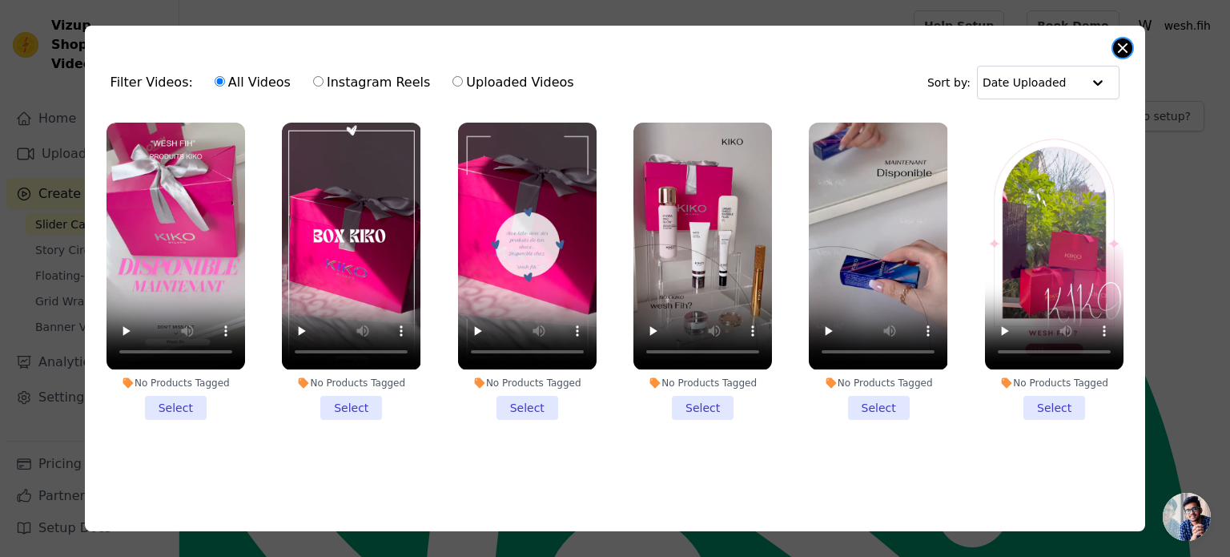
click at [1125, 49] on button "Close modal" at bounding box center [1122, 47] width 19 height 19
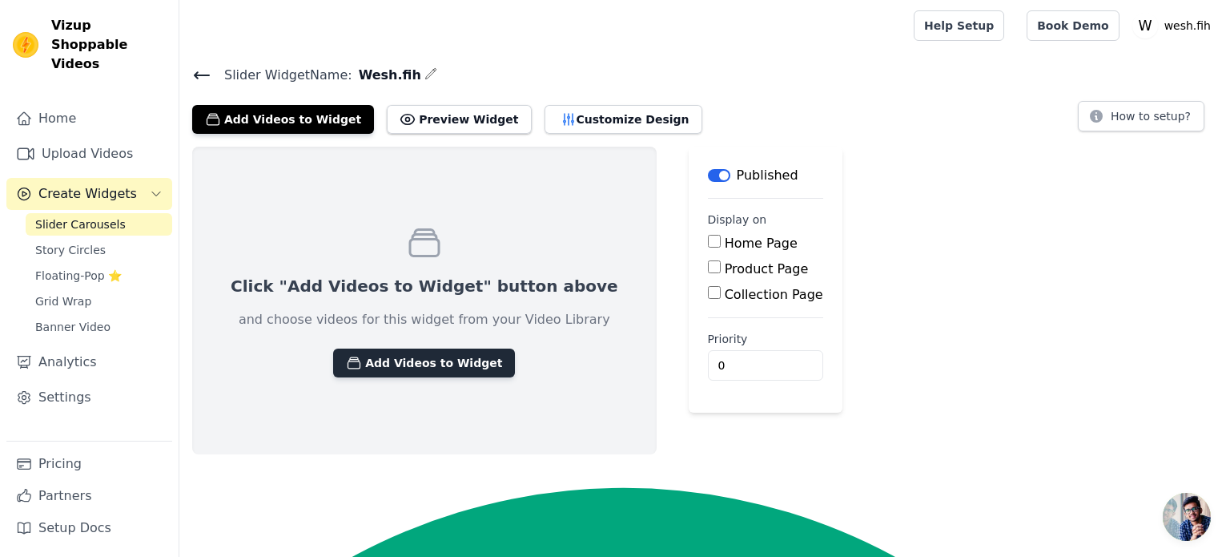
click at [388, 364] on button "Add Videos to Widget" at bounding box center [424, 362] width 182 height 29
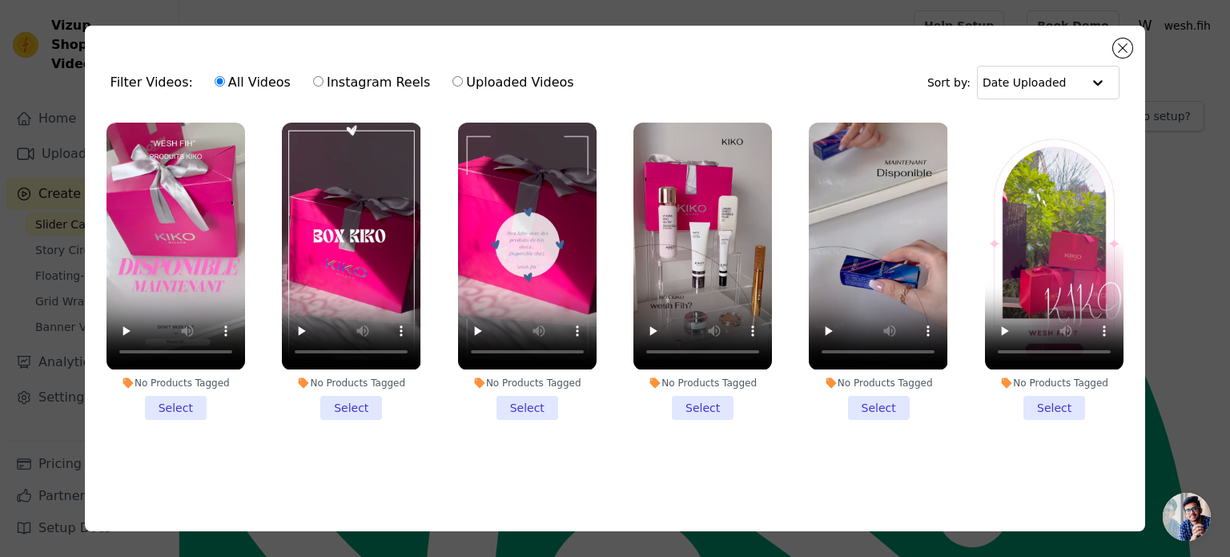
click at [211, 394] on li "No Products Tagged Select" at bounding box center [176, 271] width 139 height 296
click at [0, 0] on input "No Products Tagged Select" at bounding box center [0, 0] width 0 height 0
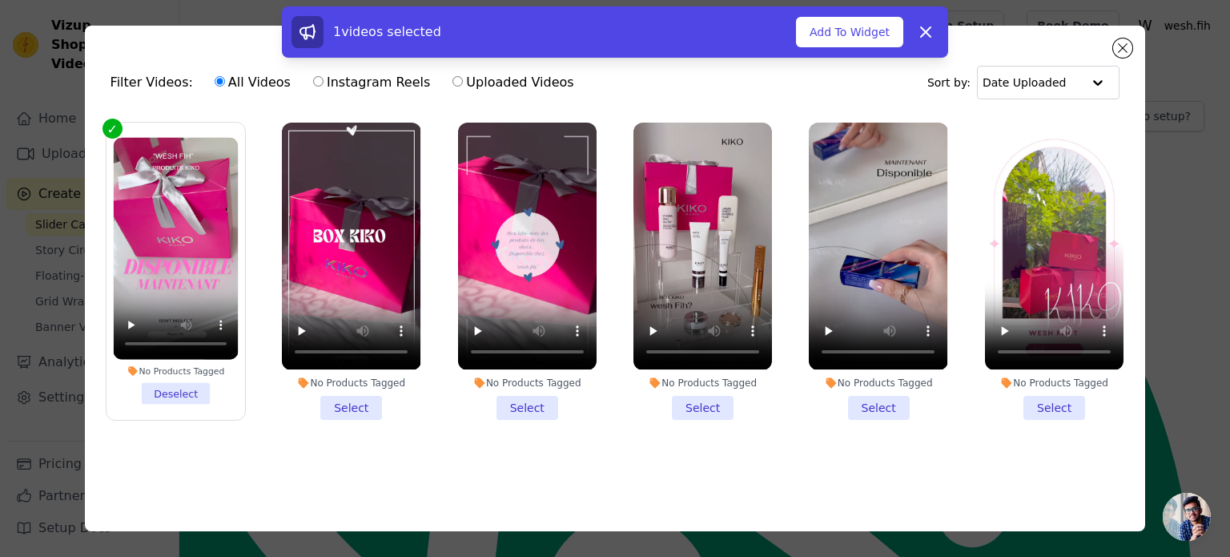
click at [413, 366] on li "No Products Tagged Select" at bounding box center [351, 271] width 139 height 296
click at [0, 0] on input "No Products Tagged Select" at bounding box center [0, 0] width 0 height 0
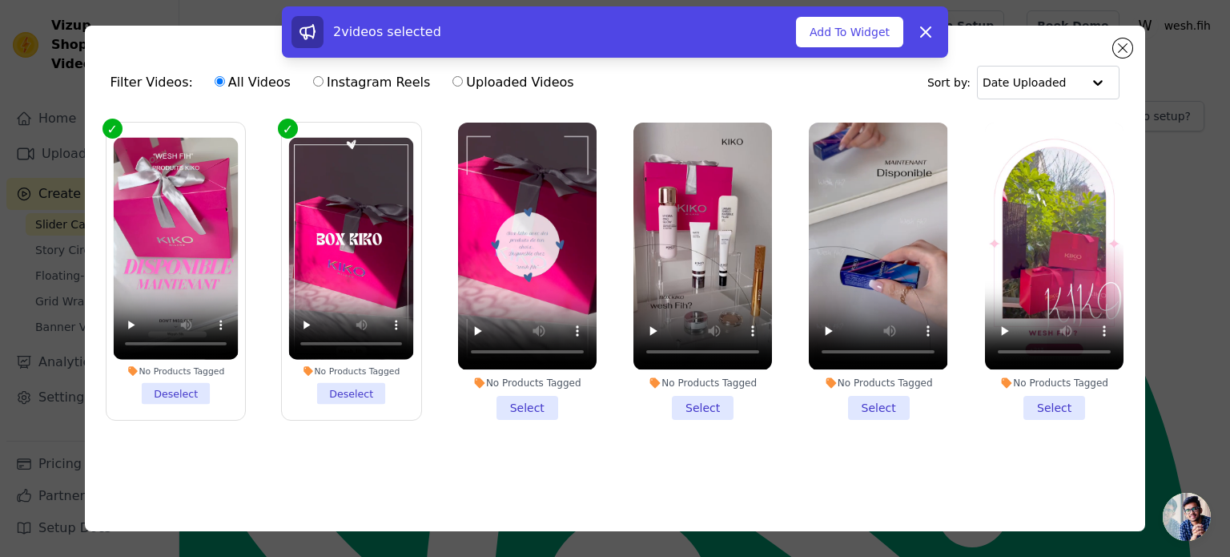
click at [596, 344] on div "No Products Tagged Select" at bounding box center [527, 271] width 156 height 314
click at [582, 383] on div "No Products Tagged" at bounding box center [527, 382] width 139 height 13
click at [0, 0] on input "No Products Tagged Select" at bounding box center [0, 0] width 0 height 0
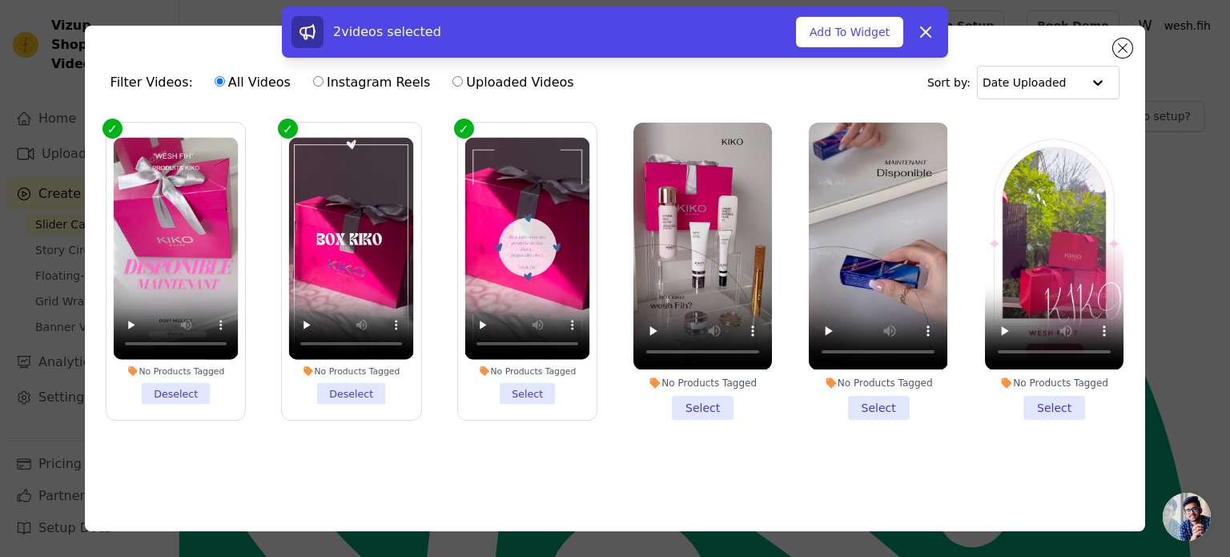
click at [582, 377] on div "No Products Tagged" at bounding box center [527, 371] width 125 height 11
click at [0, 0] on input "No Products Tagged Select" at bounding box center [0, 0] width 0 height 0
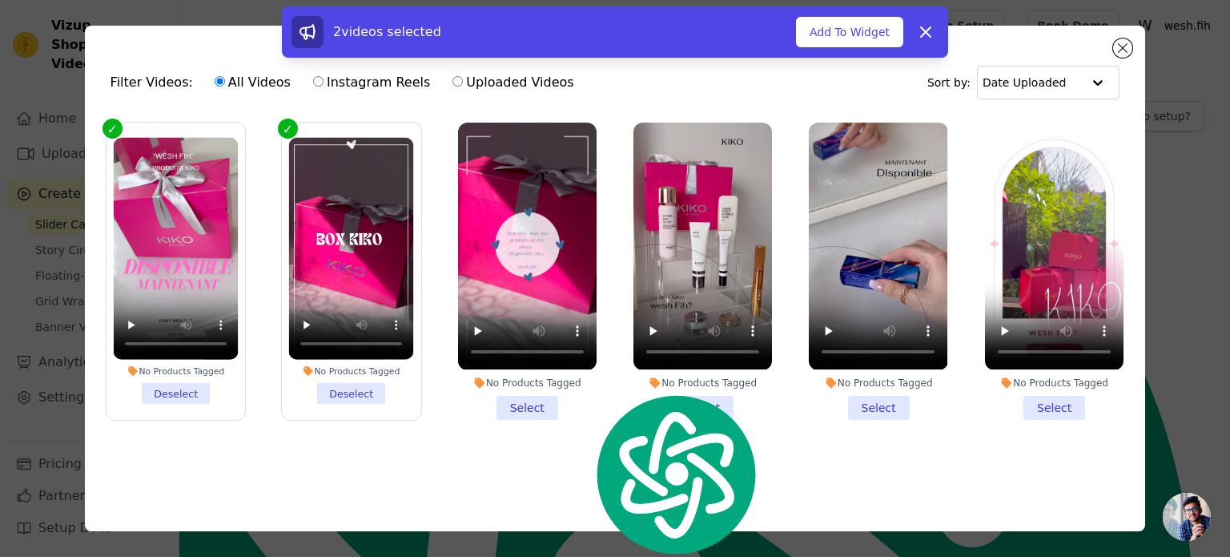
click at [535, 412] on li "No Products Tagged Select" at bounding box center [527, 271] width 139 height 296
click at [0, 0] on input "No Products Tagged Select" at bounding box center [0, 0] width 0 height 0
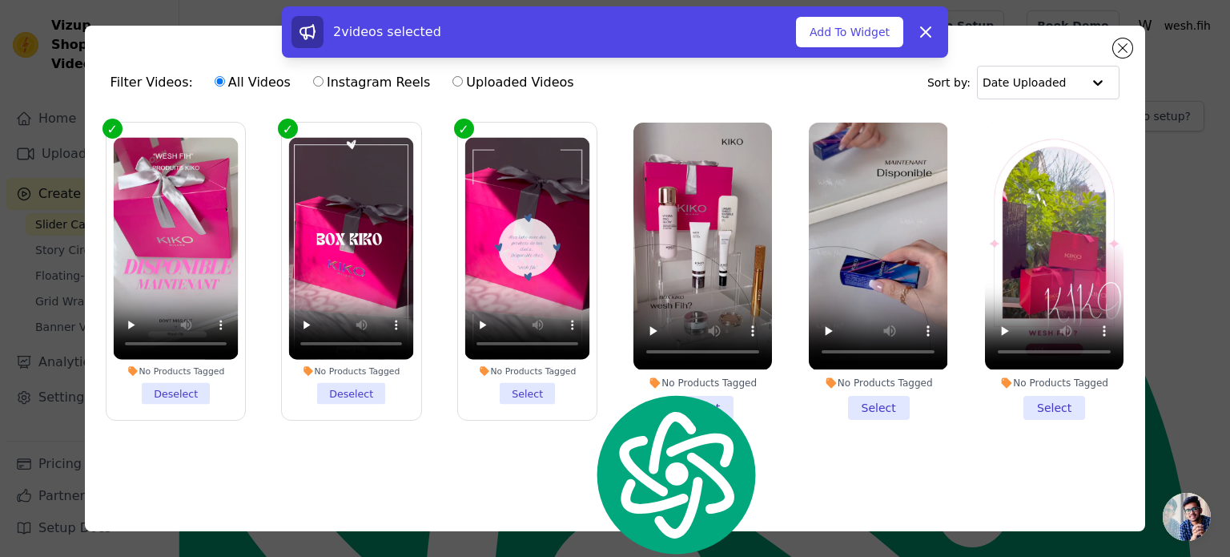
click at [535, 404] on li "No Products Tagged Select" at bounding box center [527, 271] width 125 height 267
click at [0, 0] on input "No Products Tagged Select" at bounding box center [0, 0] width 0 height 0
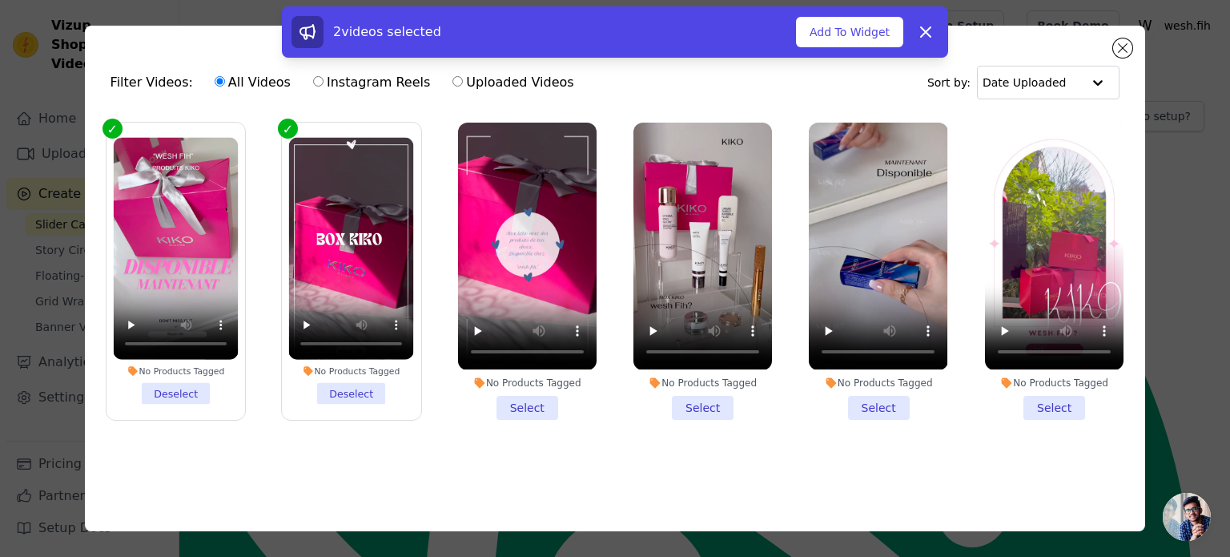
click at [528, 407] on li "No Products Tagged Select" at bounding box center [527, 271] width 139 height 296
click at [0, 0] on input "No Products Tagged Select" at bounding box center [0, 0] width 0 height 0
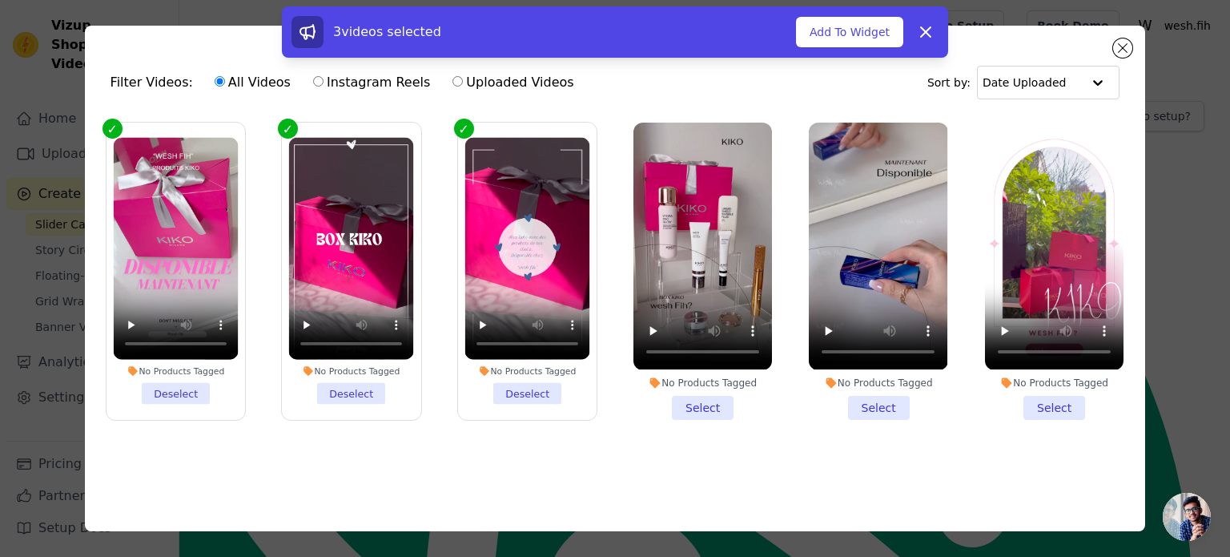
click at [698, 401] on li "No Products Tagged Select" at bounding box center [703, 271] width 139 height 296
click at [0, 0] on input "No Products Tagged Select" at bounding box center [0, 0] width 0 height 0
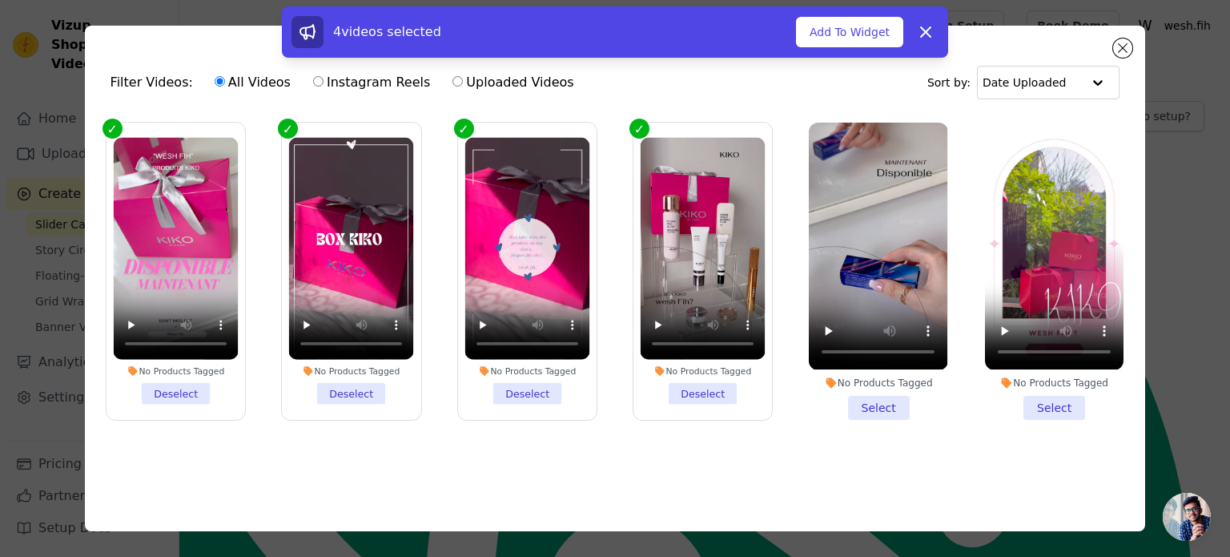
click at [863, 405] on li "No Products Tagged Select" at bounding box center [878, 271] width 139 height 296
click at [0, 0] on input "No Products Tagged Select" at bounding box center [0, 0] width 0 height 0
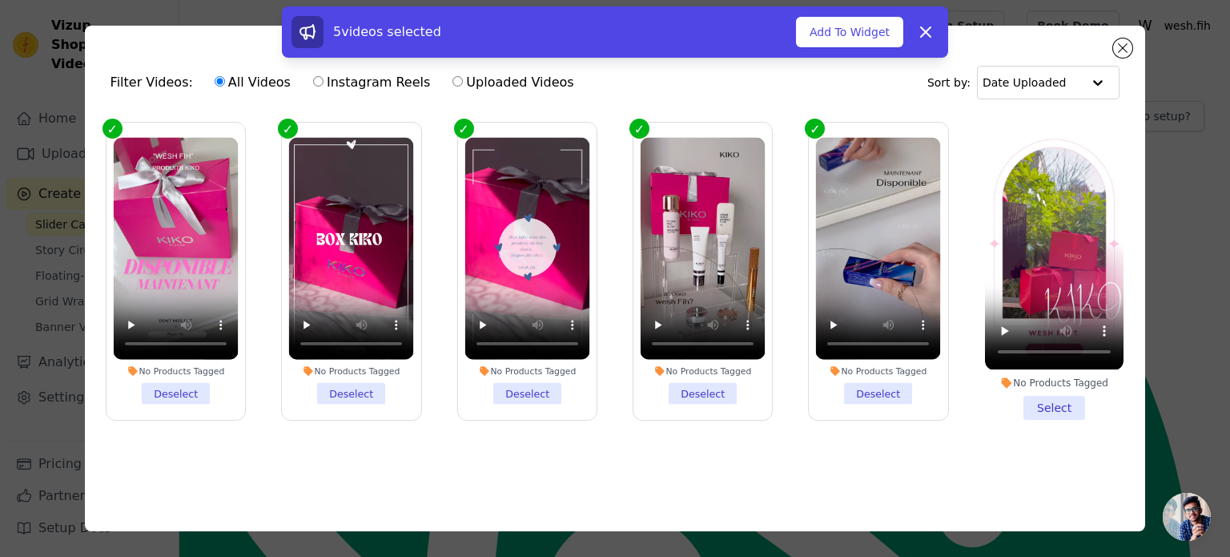
click at [1053, 400] on li "No Products Tagged Select" at bounding box center [1054, 271] width 139 height 296
click at [0, 0] on input "No Products Tagged Select" at bounding box center [0, 0] width 0 height 0
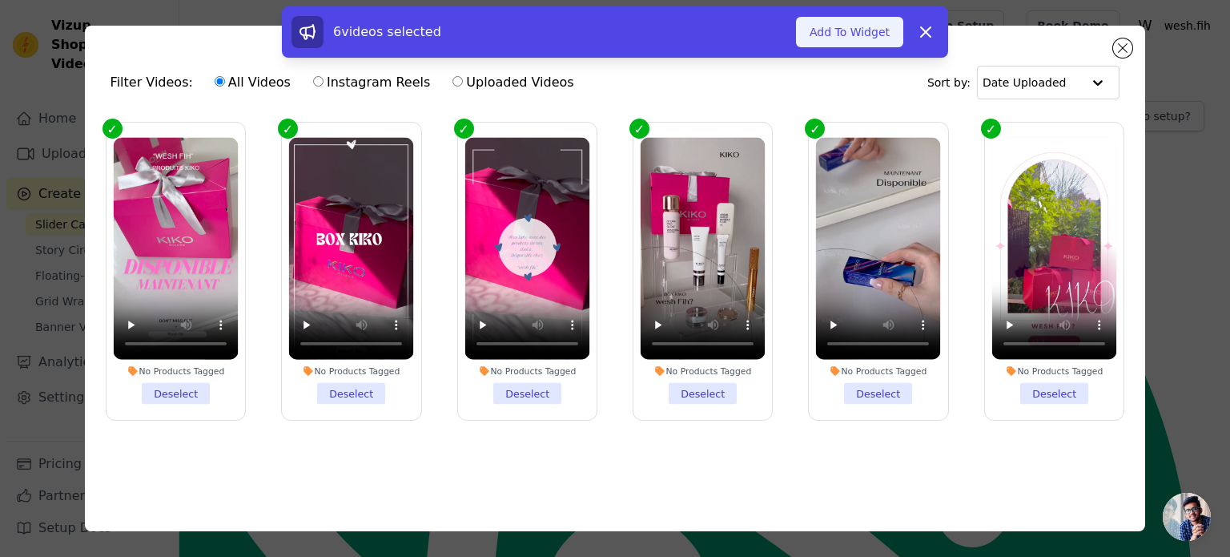
click at [870, 39] on button "Add To Widget" at bounding box center [849, 32] width 107 height 30
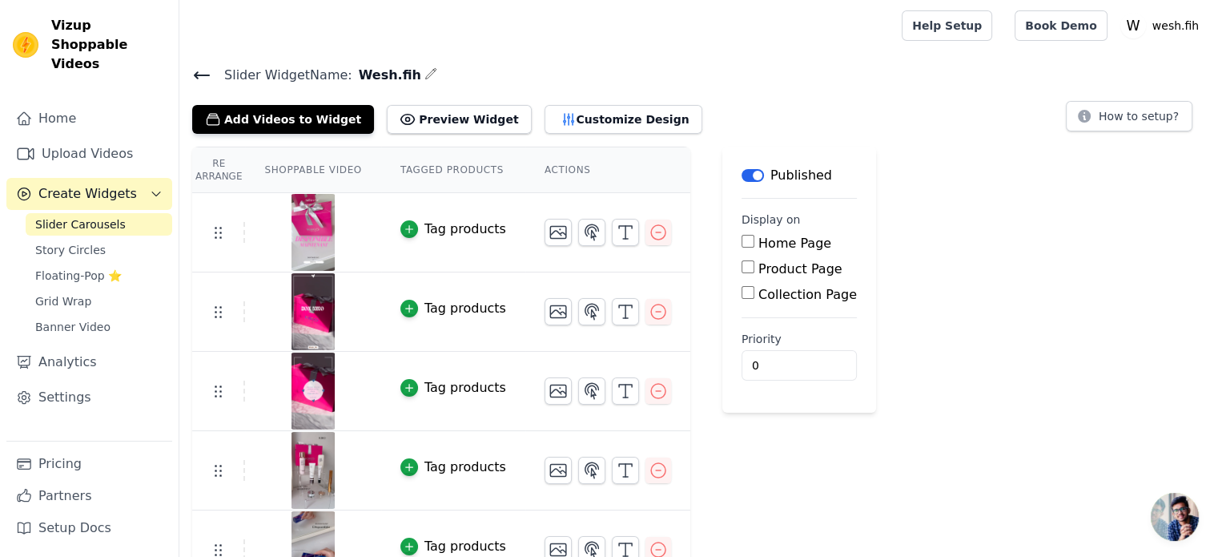
click at [759, 240] on label "Home Page" at bounding box center [795, 242] width 73 height 15
click at [751, 240] on input "Home Page" at bounding box center [748, 241] width 13 height 13
checkbox input "true"
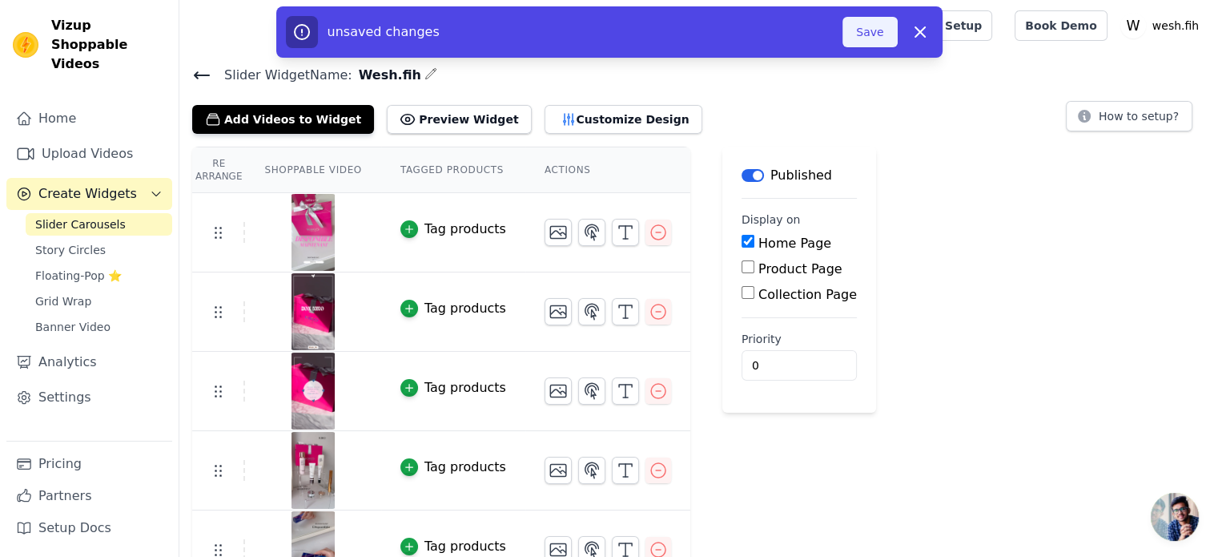
click at [878, 28] on button "Save" at bounding box center [870, 32] width 54 height 30
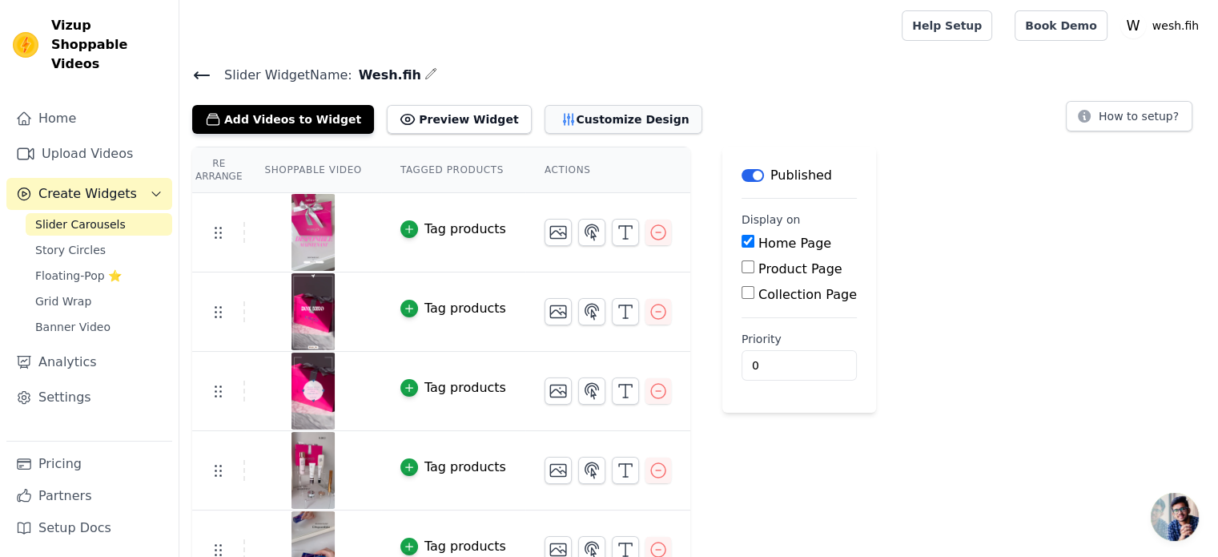
click at [561, 115] on icon "button" at bounding box center [569, 119] width 16 height 16
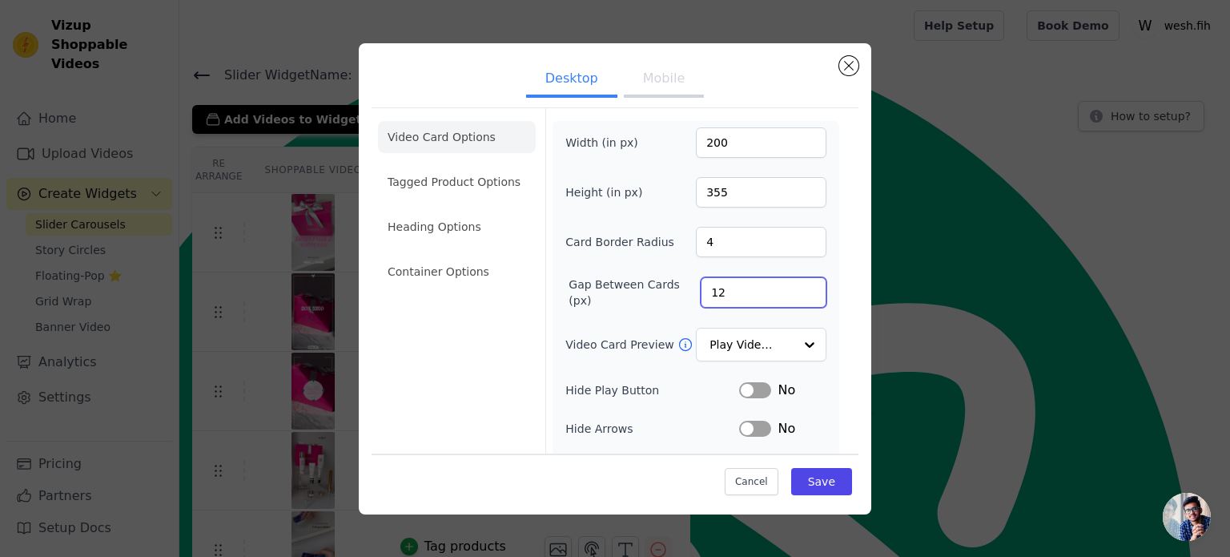
drag, startPoint x: 714, startPoint y: 281, endPoint x: 698, endPoint y: 286, distance: 16.7
click at [701, 286] on input "12" at bounding box center [764, 292] width 126 height 30
type input "17"
click at [815, 485] on button "Save" at bounding box center [821, 481] width 61 height 27
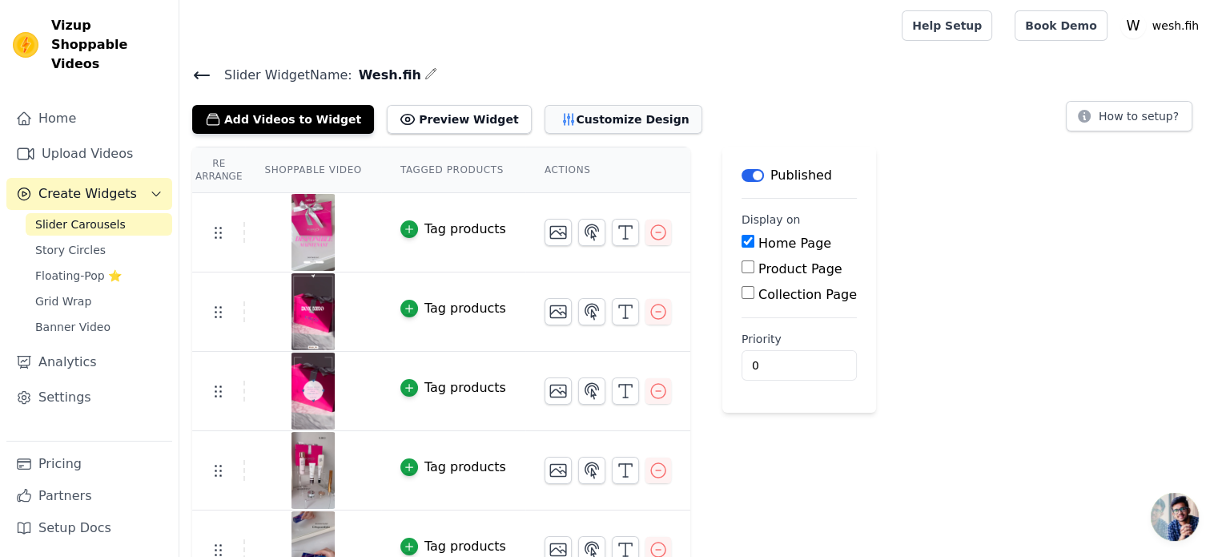
click at [598, 118] on button "Customize Design" at bounding box center [624, 119] width 158 height 29
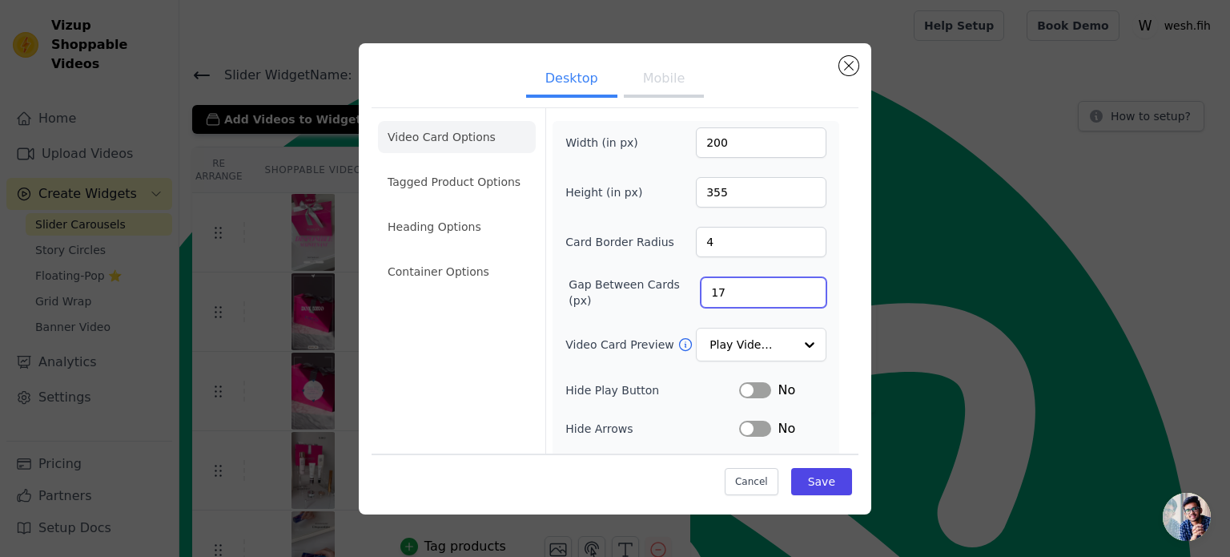
drag, startPoint x: 721, startPoint y: 299, endPoint x: 678, endPoint y: 300, distance: 43.3
click at [678, 300] on div "Gap Between Cards (px) 17" at bounding box center [695, 292] width 261 height 32
type input "22"
click at [804, 489] on button "Save" at bounding box center [821, 481] width 61 height 27
